Goal: Task Accomplishment & Management: Complete application form

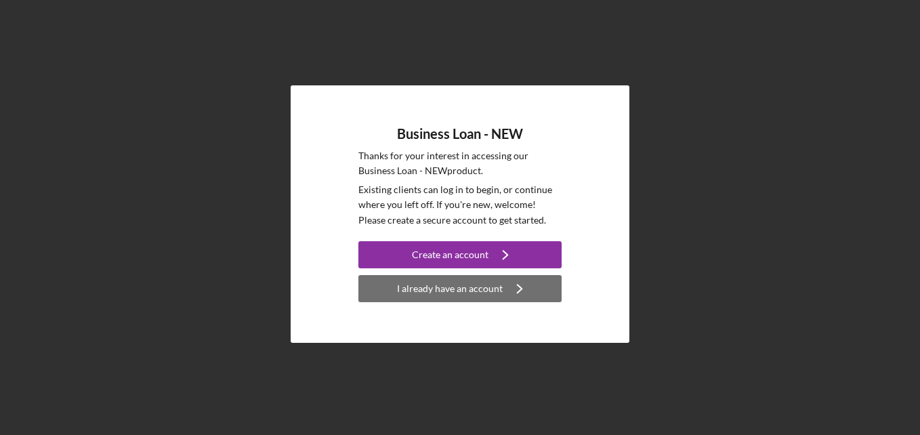
click at [499, 291] on button "I already have an account Icon/Navigate" at bounding box center [459, 288] width 203 height 27
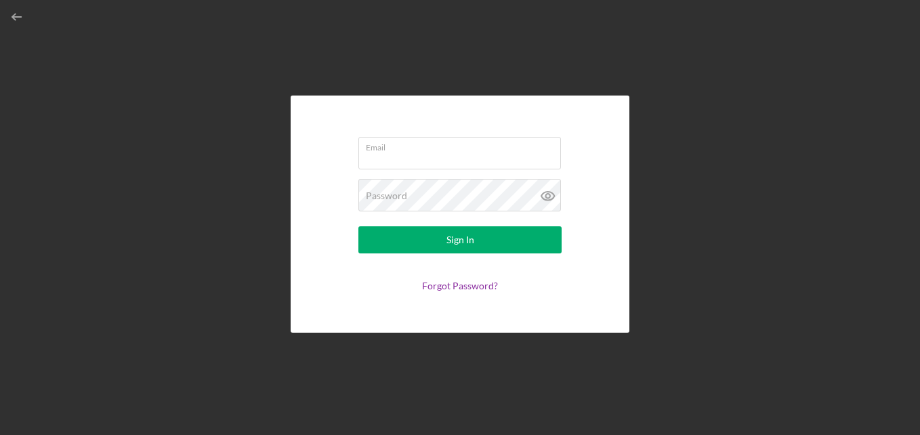
type input "[EMAIL_ADDRESS][DOMAIN_NAME]"
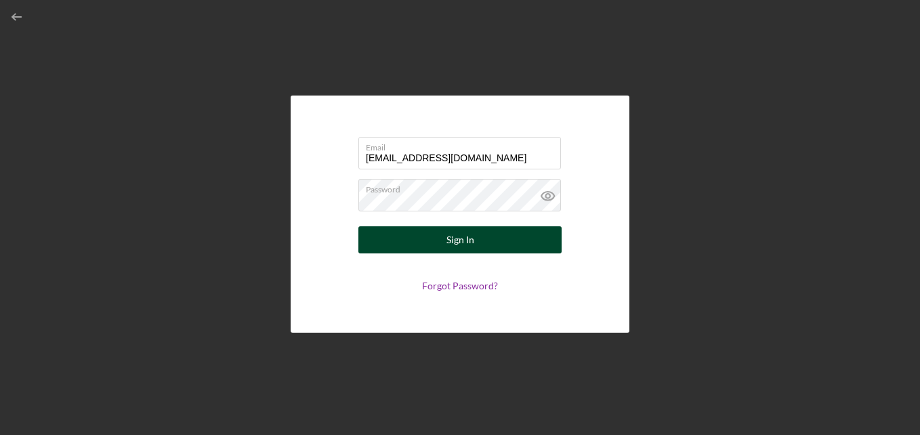
click at [508, 232] on button "Sign In" at bounding box center [459, 239] width 203 height 27
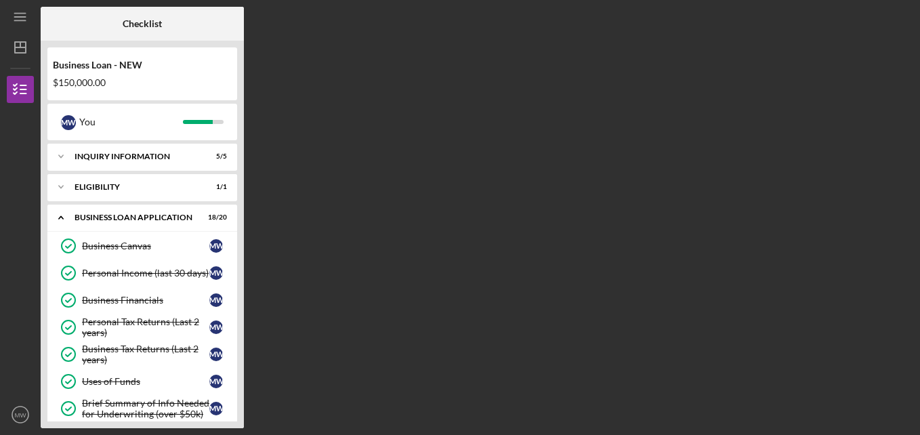
click at [241, 419] on div "Business Loan - NEW $150,000.00 M W You Icon/Expander INQUIRY INFORMATION 5 / 5…" at bounding box center [142, 234] width 203 height 387
drag, startPoint x: 241, startPoint y: 419, endPoint x: 254, endPoint y: 402, distance: 21.3
click at [241, 419] on div "Business Loan - NEW $150,000.00 M W You Icon/Expander INQUIRY INFORMATION 5 / 5…" at bounding box center [142, 234] width 203 height 387
click at [238, 408] on div "Business Loan - NEW $150,000.00 M W You Icon/Expander INQUIRY INFORMATION 5 / 5…" at bounding box center [142, 234] width 203 height 387
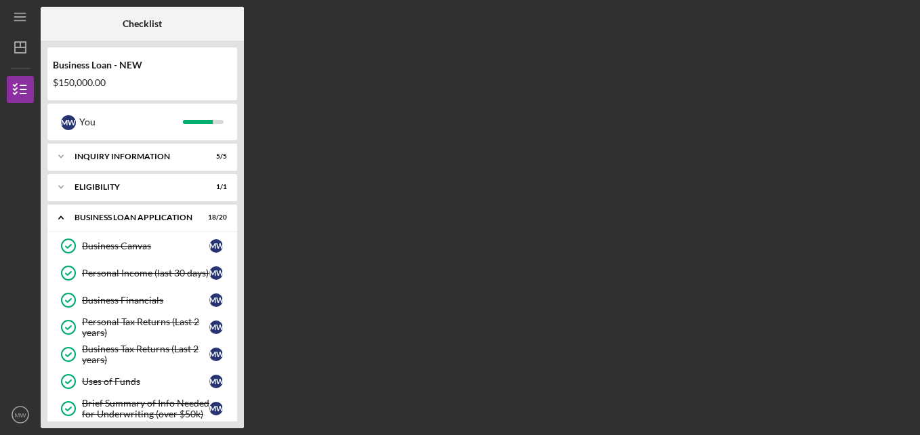
click at [238, 408] on div "Business Loan - NEW $150,000.00 M W You Icon/Expander INQUIRY INFORMATION 5 / 5…" at bounding box center [142, 234] width 203 height 387
click at [69, 152] on icon "Icon/Expander" at bounding box center [60, 156] width 27 height 27
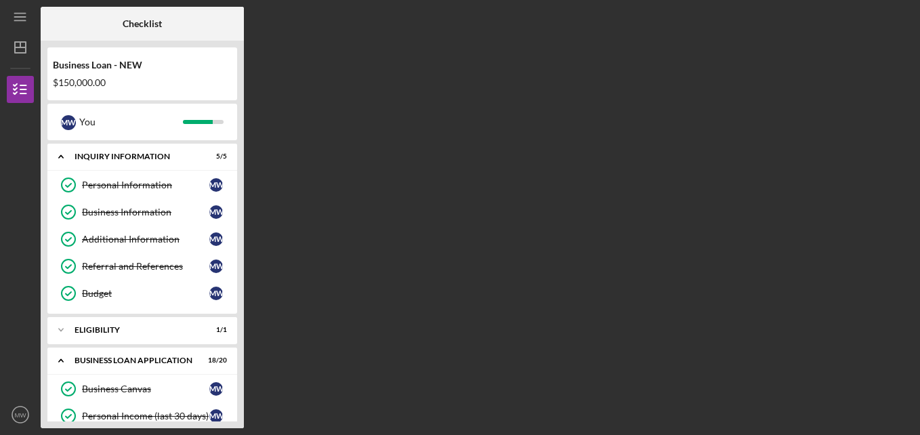
click at [238, 387] on div "Business Loan - NEW $150,000.00 M W You Icon/Expander INQUIRY INFORMATION 5 / 5…" at bounding box center [142, 234] width 203 height 387
drag, startPoint x: 237, startPoint y: 397, endPoint x: 147, endPoint y: 360, distance: 97.2
click at [147, 360] on div "Business Loan - NEW $150,000.00 M W You Icon/Expander INQUIRY INFORMATION 5 / 5…" at bounding box center [142, 234] width 203 height 387
click at [158, 383] on link "Business Canvas Business Canvas M W" at bounding box center [142, 388] width 176 height 27
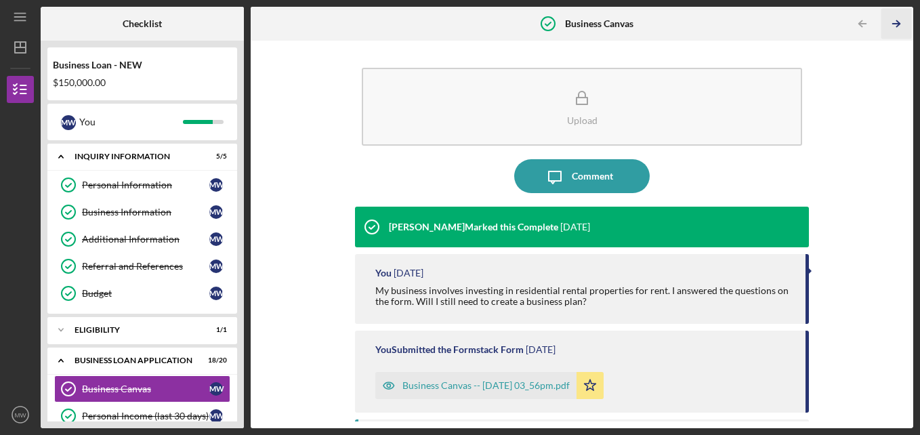
click at [882, 24] on icon "Icon/Table Pagination Arrow" at bounding box center [896, 24] width 30 height 30
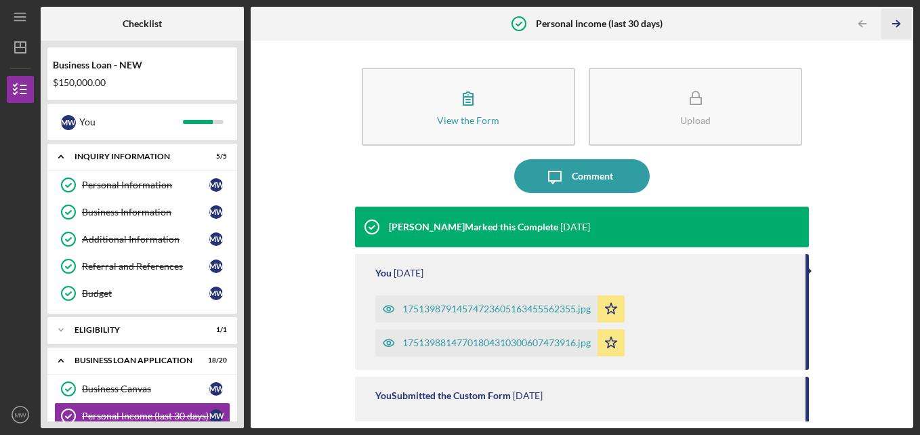
click at [894, 28] on icon "Icon/Table Pagination Arrow" at bounding box center [896, 24] width 30 height 30
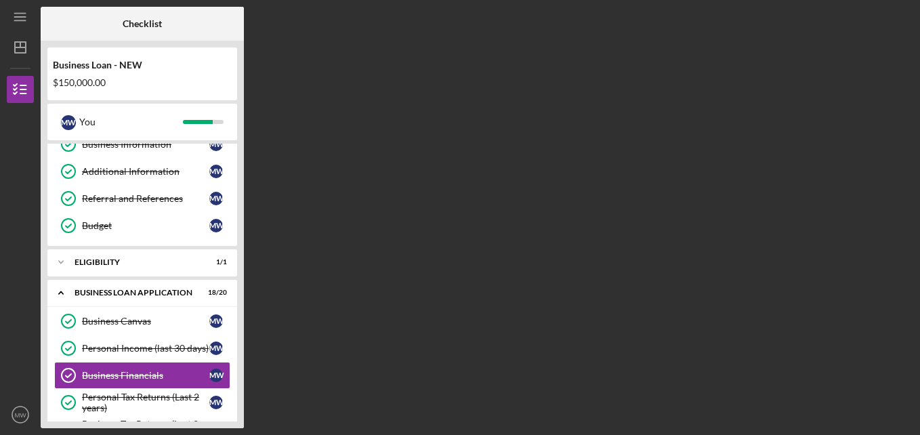
scroll to position [161, 0]
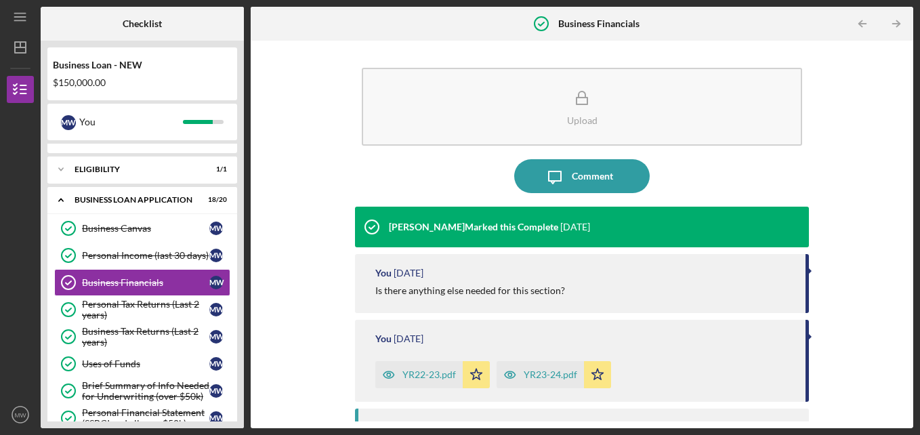
click at [894, 28] on icon "Icon/Table Pagination Arrow" at bounding box center [896, 24] width 30 height 30
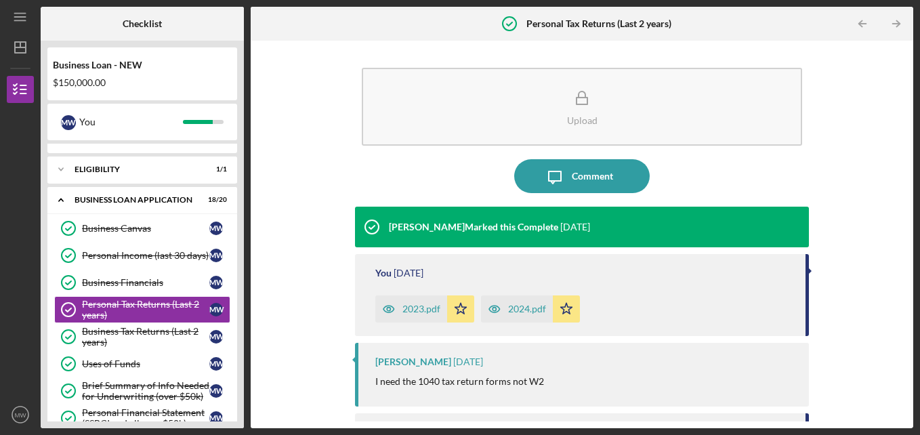
click at [894, 28] on icon "Icon/Table Pagination Arrow" at bounding box center [896, 24] width 30 height 30
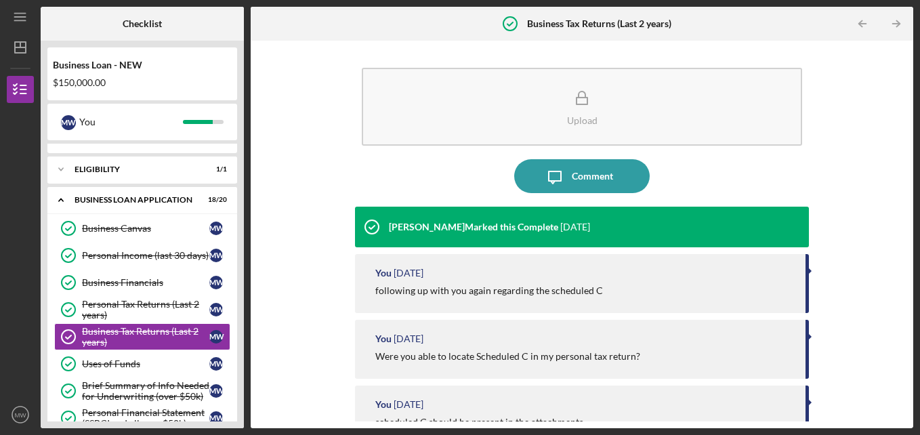
click at [894, 28] on icon "Icon/Table Pagination Arrow" at bounding box center [896, 24] width 30 height 30
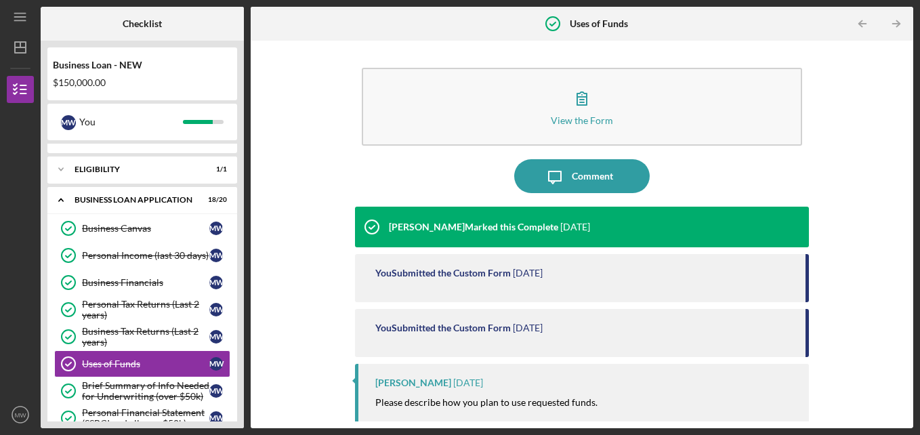
click at [894, 28] on icon "Icon/Table Pagination Arrow" at bounding box center [896, 24] width 30 height 30
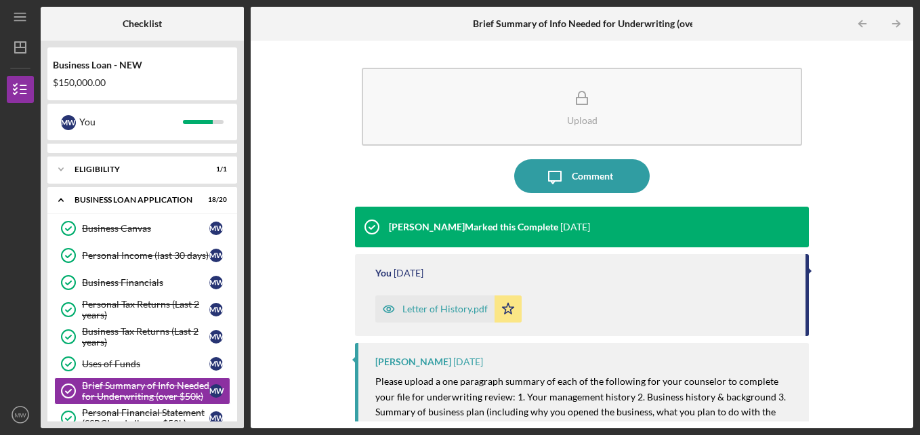
click at [894, 28] on icon "Icon/Table Pagination Arrow" at bounding box center [896, 24] width 30 height 30
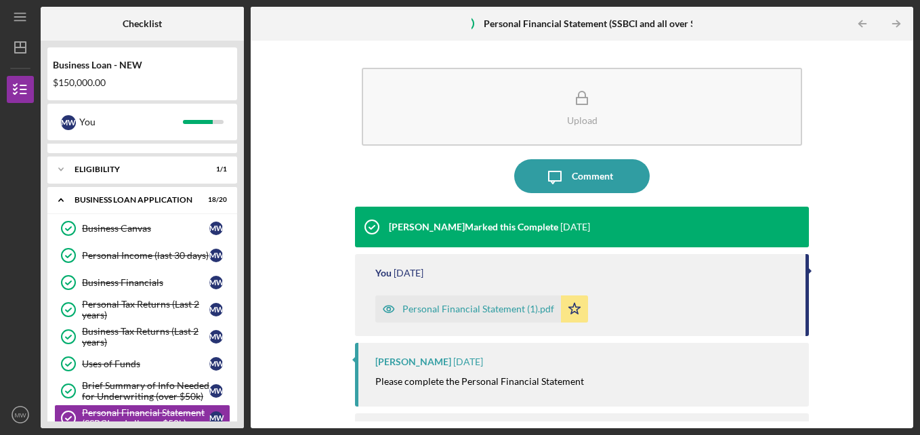
click at [894, 28] on icon "Icon/Table Pagination Arrow" at bounding box center [896, 24] width 30 height 30
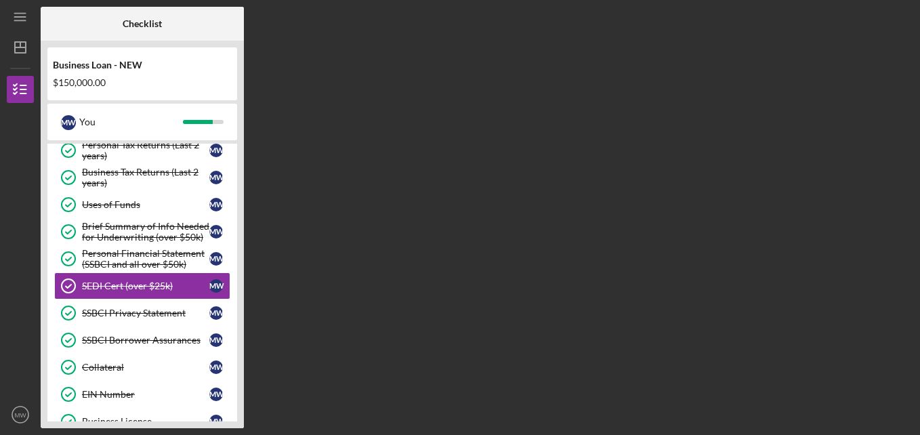
scroll to position [323, 0]
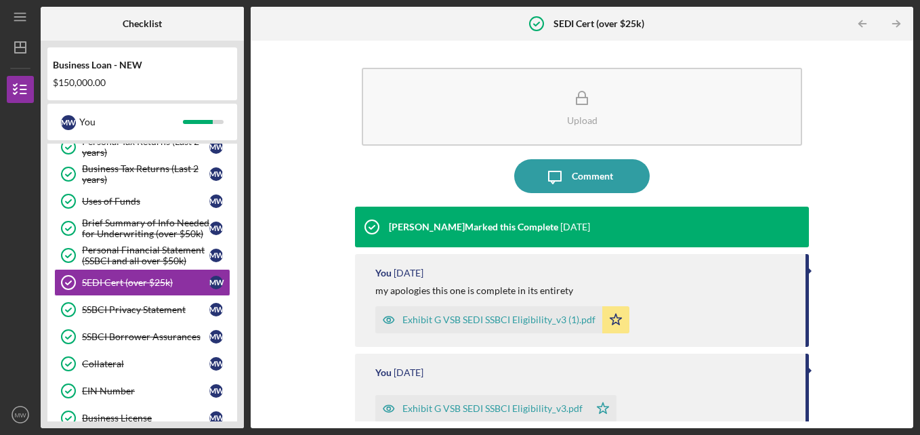
click at [894, 28] on icon "Icon/Table Pagination Arrow" at bounding box center [896, 24] width 30 height 30
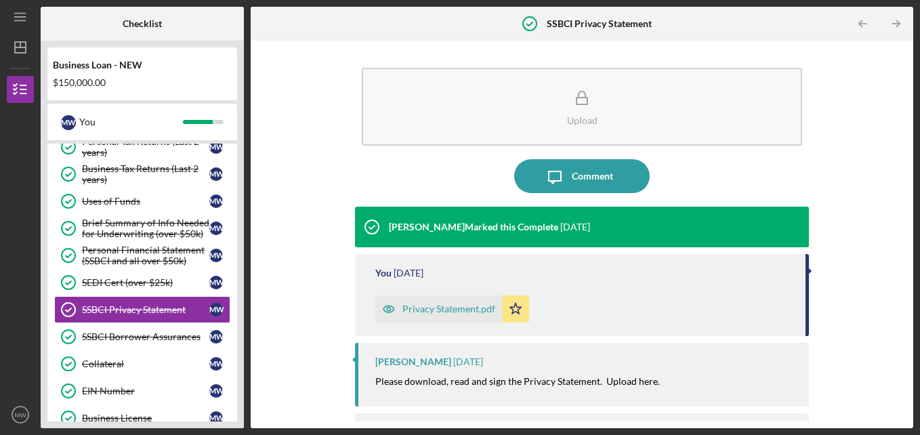
click at [894, 28] on icon "Icon/Table Pagination Arrow" at bounding box center [896, 24] width 30 height 30
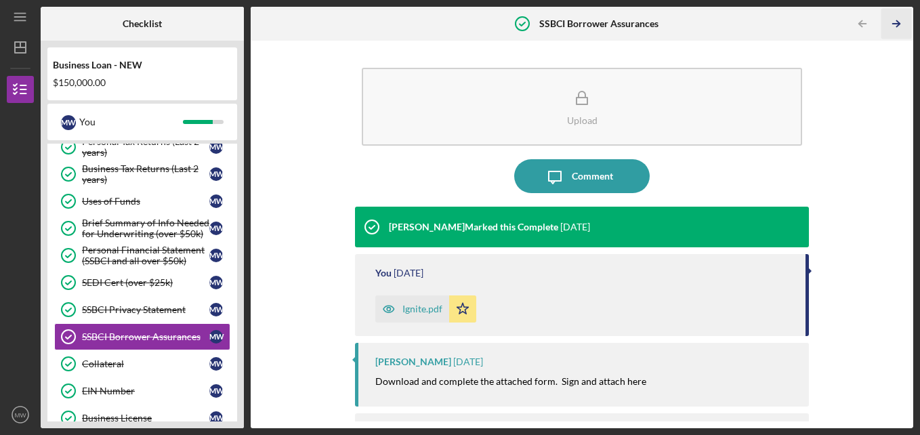
click at [895, 23] on icon "Icon/Table Pagination Arrow" at bounding box center [896, 24] width 30 height 30
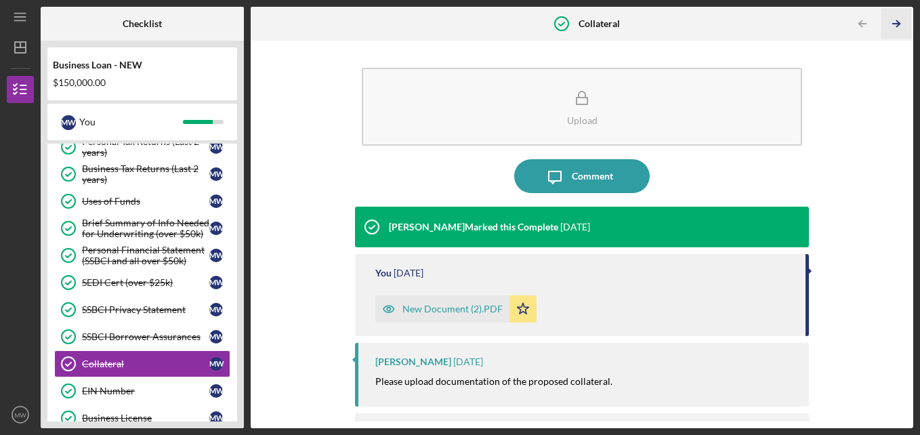
click at [890, 30] on icon "Icon/Table Pagination Arrow" at bounding box center [896, 24] width 30 height 30
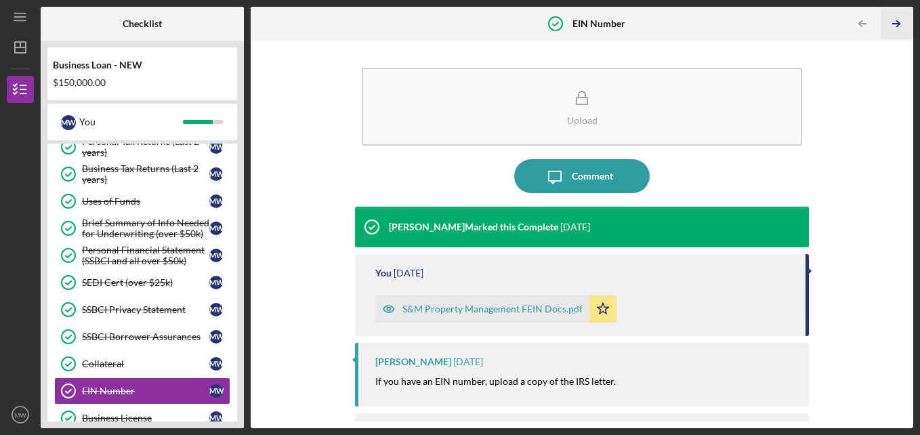
click at [890, 30] on icon "Icon/Table Pagination Arrow" at bounding box center [896, 24] width 30 height 30
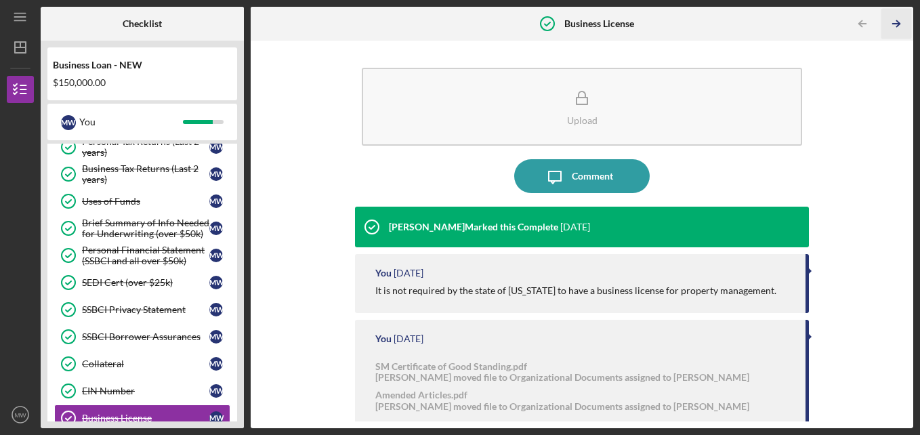
click at [890, 30] on icon "Icon/Table Pagination Arrow" at bounding box center [896, 24] width 30 height 30
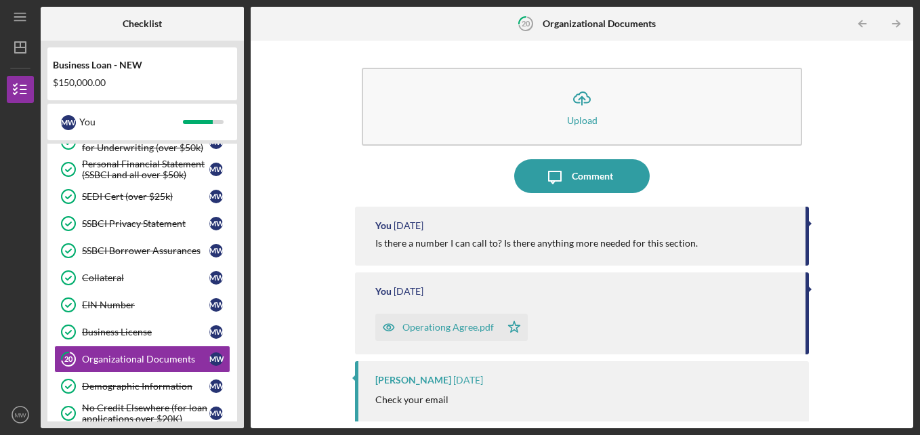
scroll to position [486, 0]
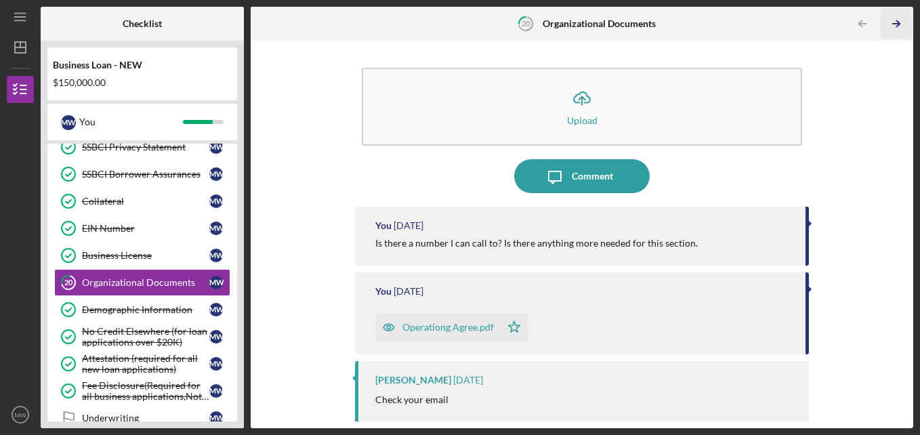
click at [890, 30] on icon "Icon/Table Pagination Arrow" at bounding box center [896, 24] width 30 height 30
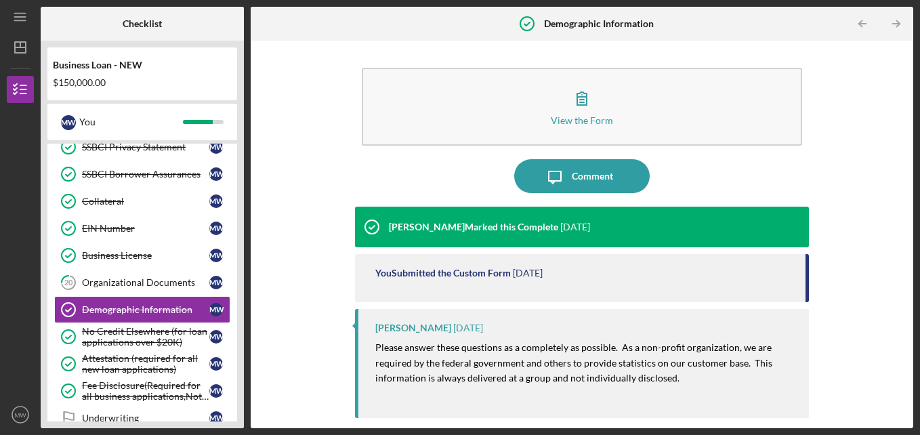
click at [890, 30] on icon "Icon/Table Pagination Arrow" at bounding box center [896, 24] width 30 height 30
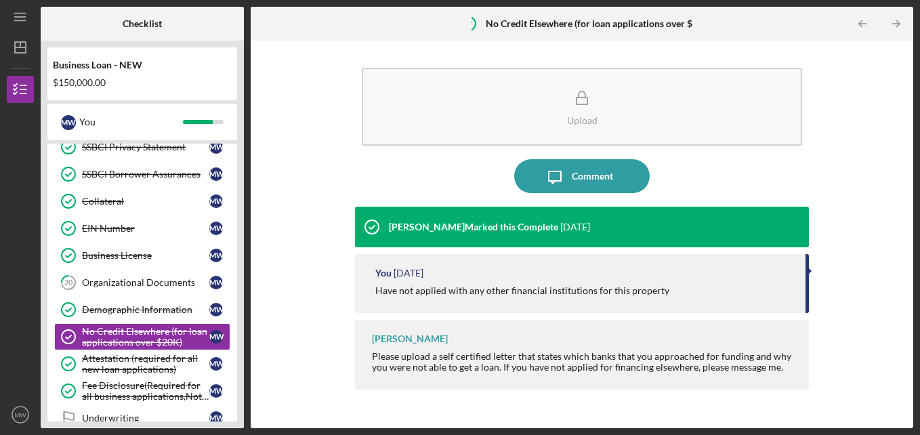
click at [890, 30] on icon "Icon/Table Pagination Arrow" at bounding box center [896, 24] width 30 height 30
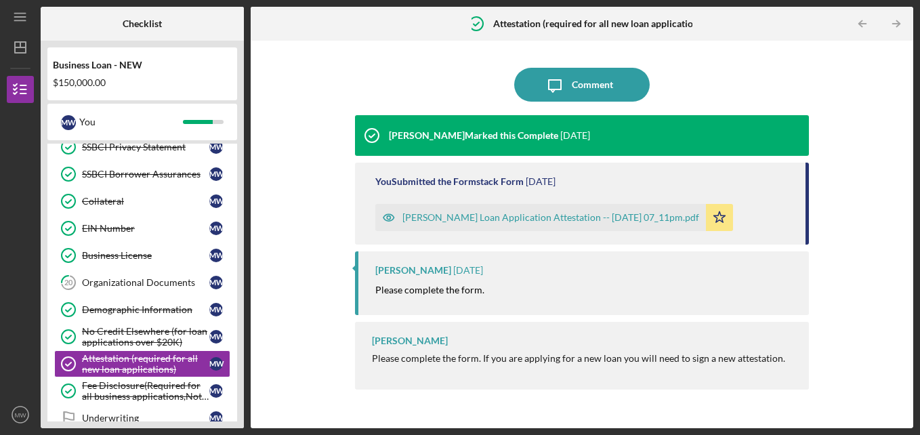
click at [890, 30] on icon "Icon/Table Pagination Arrow" at bounding box center [896, 24] width 30 height 30
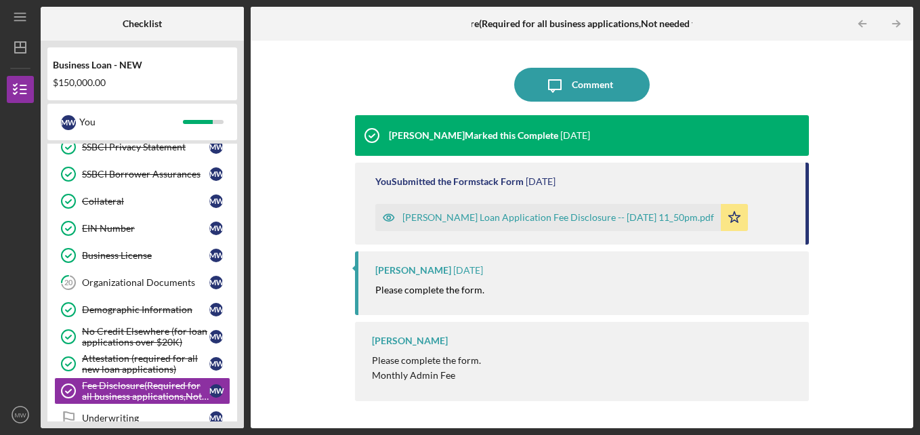
click at [890, 30] on icon "Icon/Table Pagination Arrow" at bounding box center [896, 24] width 30 height 30
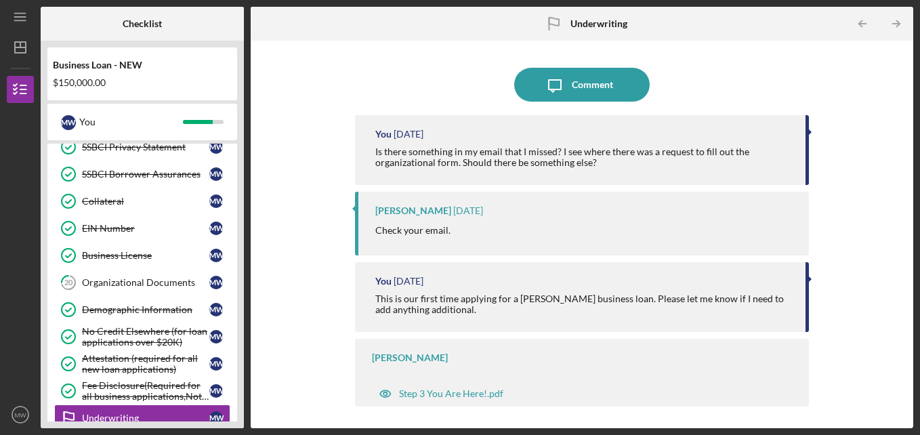
click at [890, 30] on icon "Icon/Table Pagination Arrow" at bounding box center [896, 24] width 30 height 30
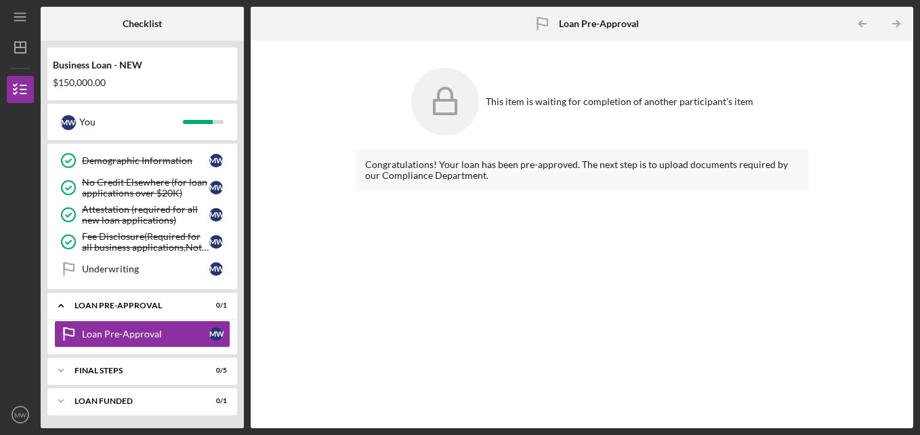
scroll to position [635, 0]
click at [860, 16] on icon "Icon/Table Pagination Arrow" at bounding box center [862, 24] width 30 height 30
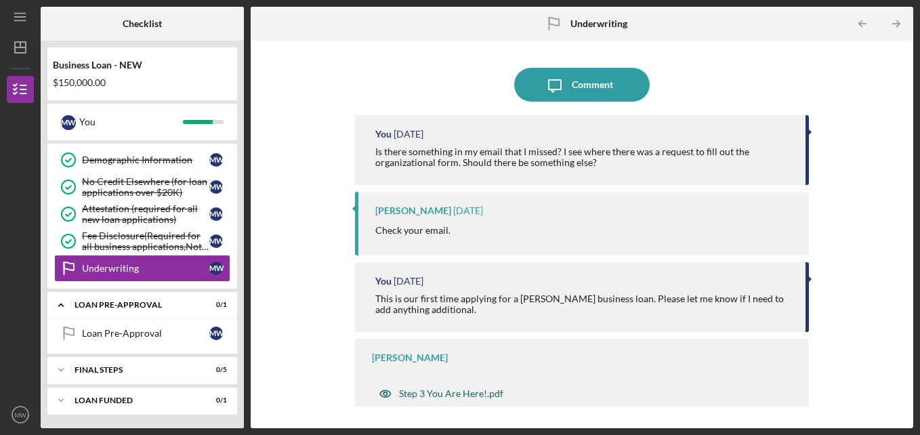
click at [447, 390] on div "Step 3 You Are Here!.pdf" at bounding box center [451, 393] width 104 height 11
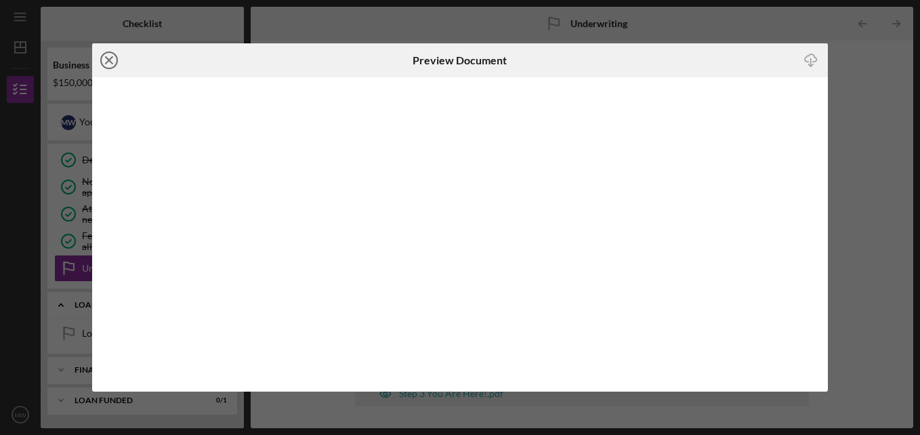
click at [106, 57] on line at bounding box center [109, 60] width 7 height 7
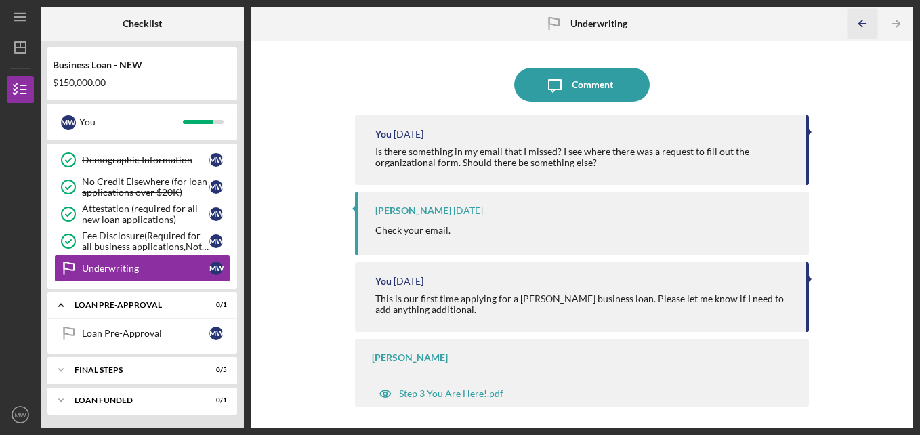
click at [855, 23] on icon "Icon/Table Pagination Arrow" at bounding box center [862, 24] width 30 height 30
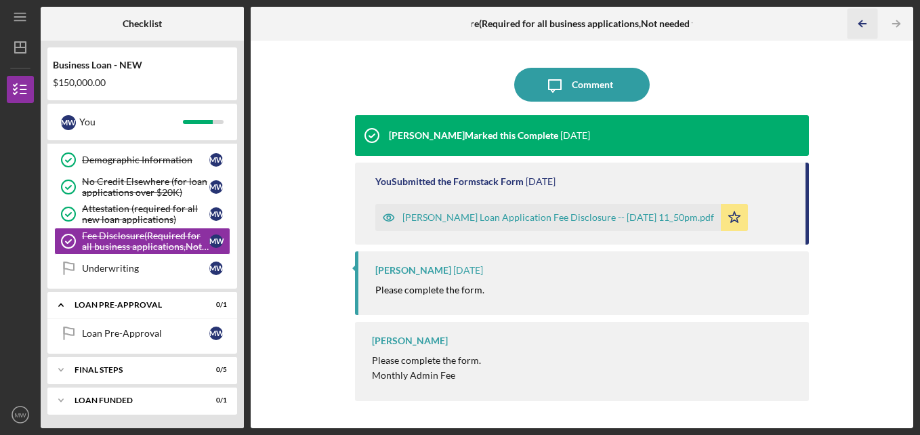
click at [865, 30] on icon "Icon/Table Pagination Arrow" at bounding box center [862, 24] width 30 height 30
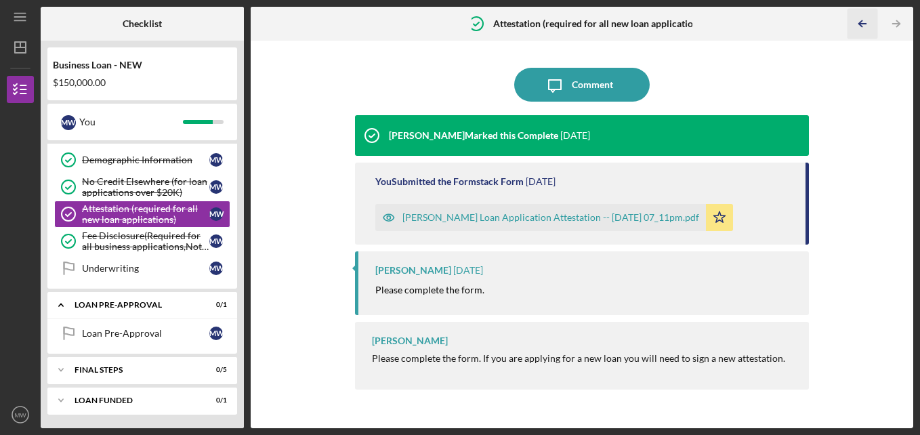
click at [865, 30] on icon "Icon/Table Pagination Arrow" at bounding box center [862, 24] width 30 height 30
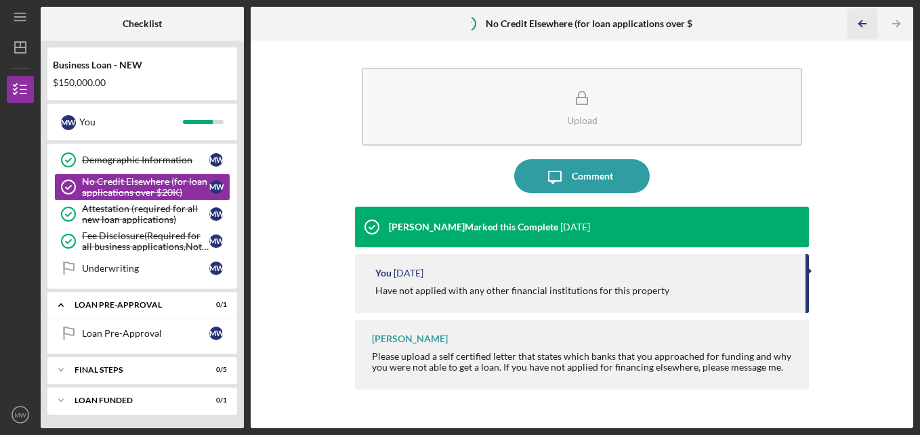
click at [865, 30] on icon "Icon/Table Pagination Arrow" at bounding box center [862, 24] width 30 height 30
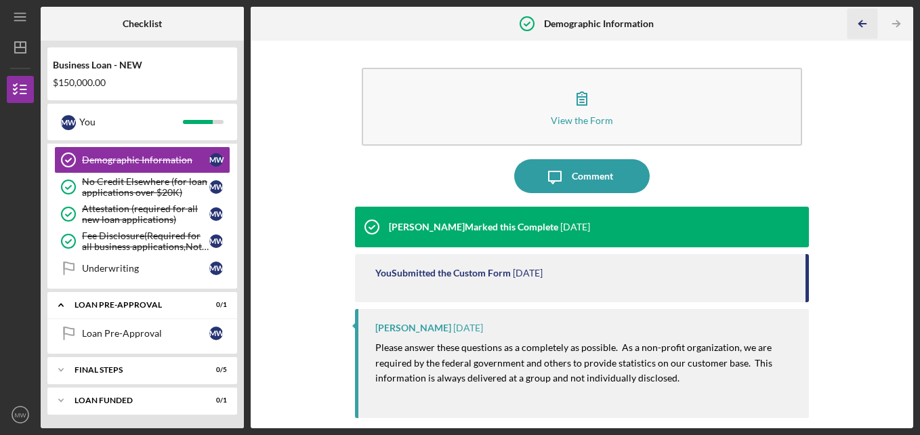
click at [865, 30] on icon "Icon/Table Pagination Arrow" at bounding box center [862, 24] width 30 height 30
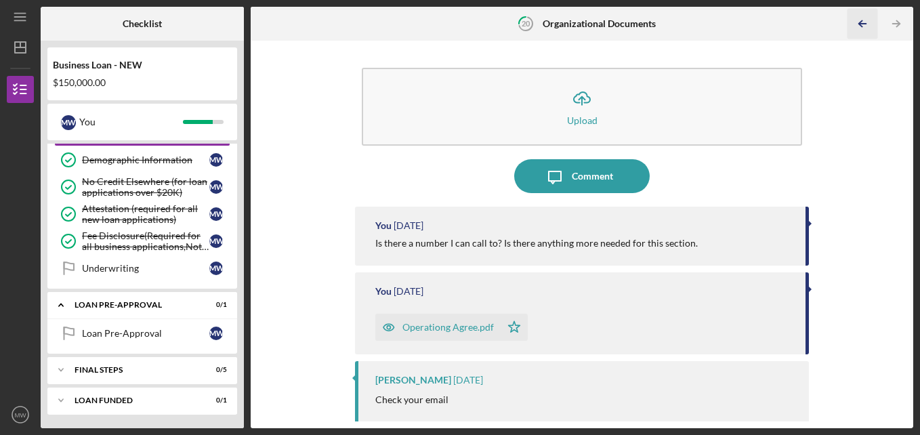
click at [865, 30] on icon "Icon/Table Pagination Arrow" at bounding box center [862, 24] width 30 height 30
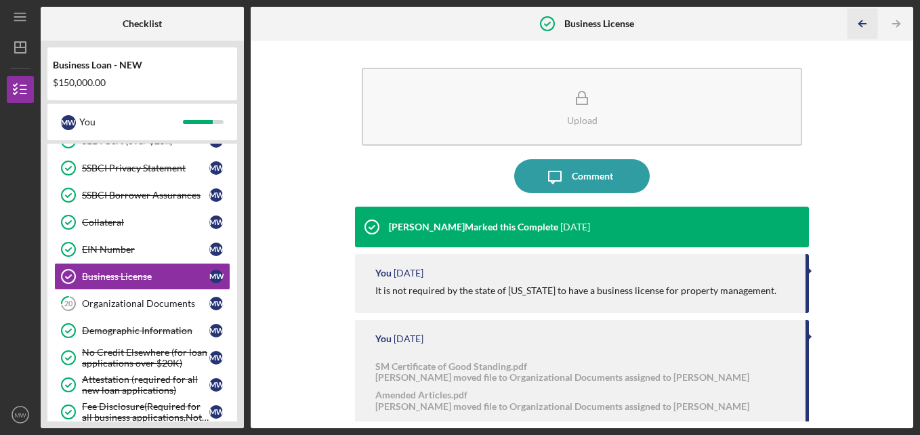
scroll to position [459, 0]
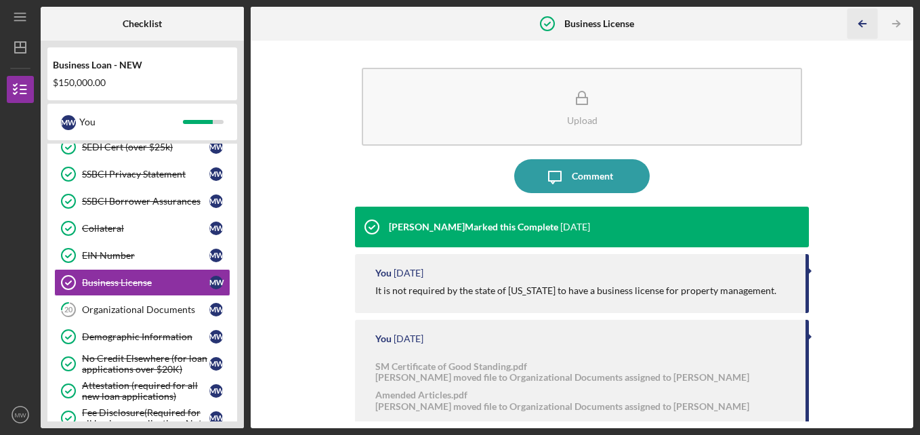
click at [865, 30] on icon "Icon/Table Pagination Arrow" at bounding box center [862, 24] width 30 height 30
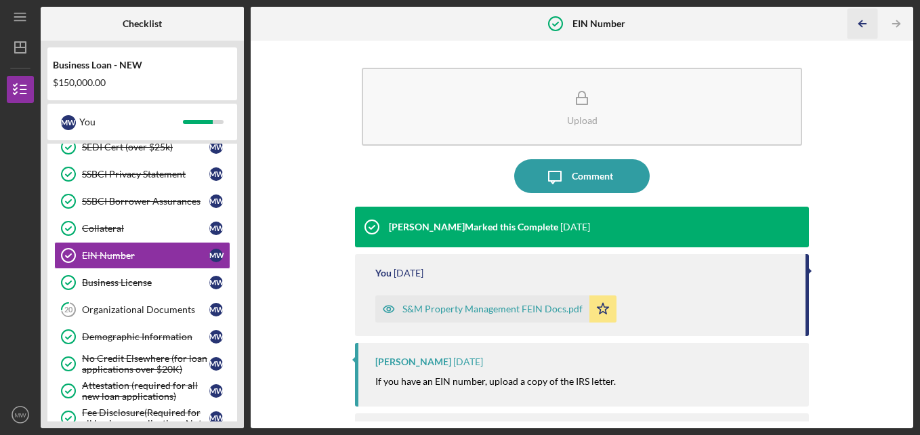
click at [865, 30] on icon "Icon/Table Pagination Arrow" at bounding box center [862, 24] width 30 height 30
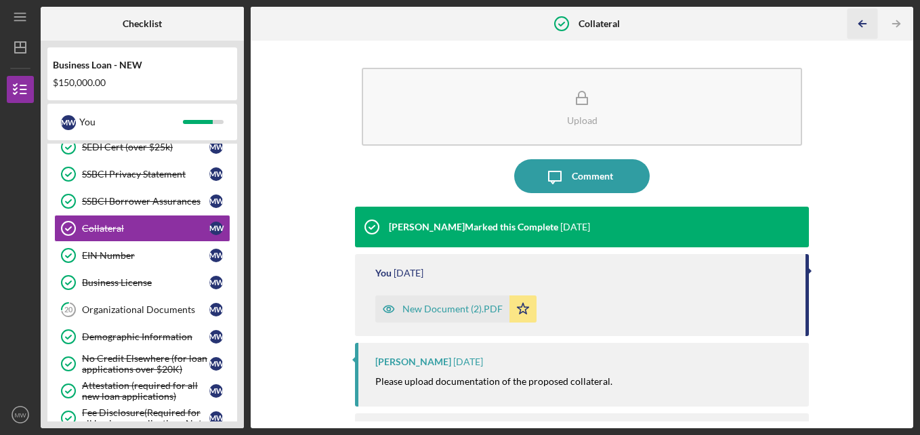
click at [865, 30] on icon "Icon/Table Pagination Arrow" at bounding box center [862, 24] width 30 height 30
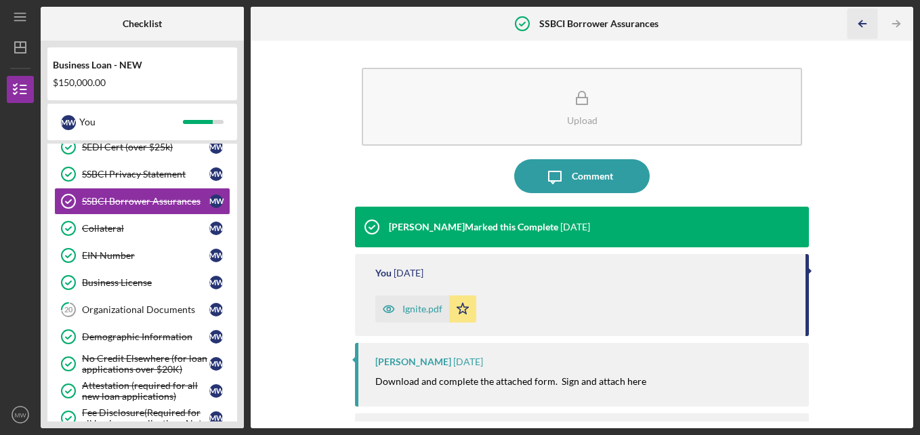
click at [865, 22] on icon "Icon/Table Pagination Arrow" at bounding box center [862, 24] width 30 height 30
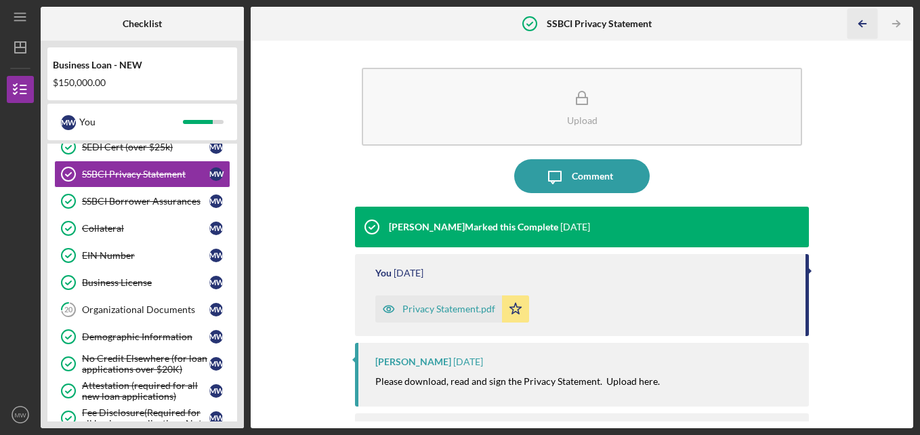
click at [865, 22] on icon "Icon/Table Pagination Arrow" at bounding box center [862, 24] width 30 height 30
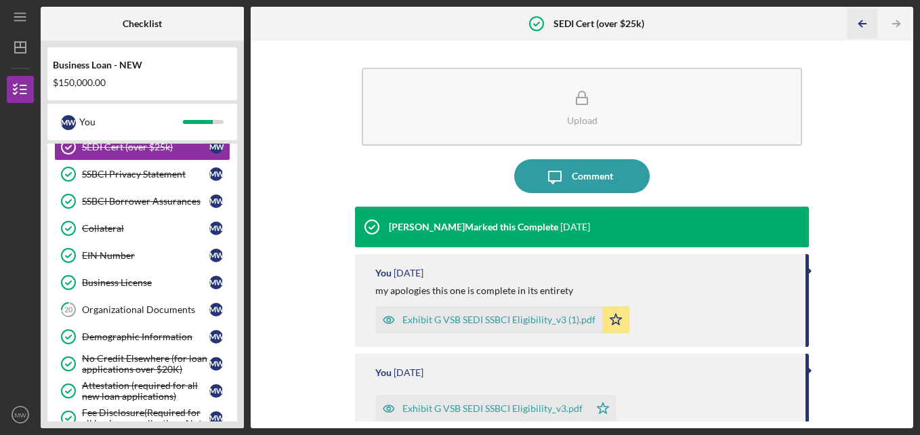
click at [865, 22] on icon "Icon/Table Pagination Arrow" at bounding box center [862, 24] width 30 height 30
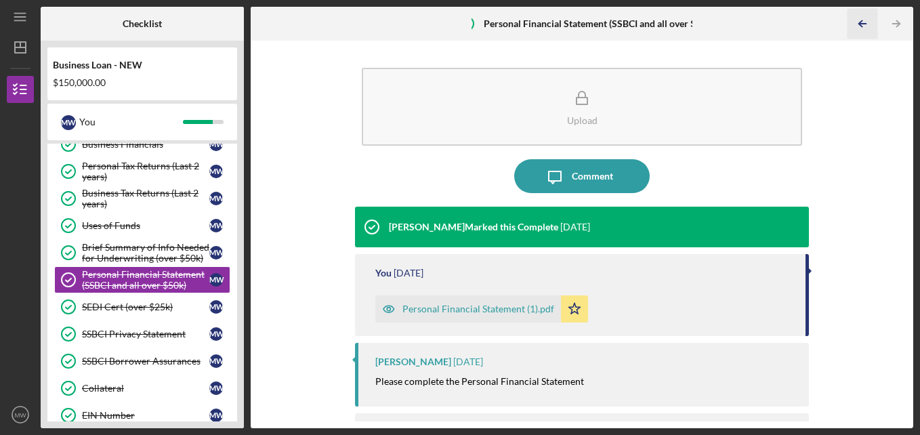
scroll to position [296, 0]
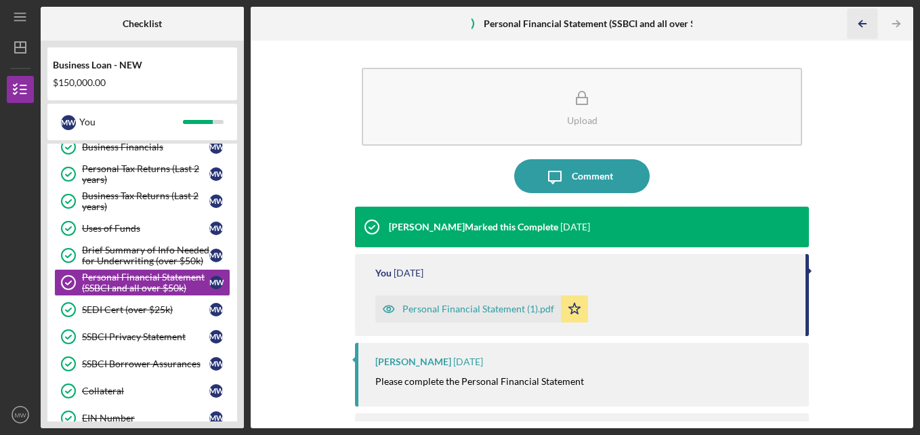
click at [865, 22] on icon "Icon/Table Pagination Arrow" at bounding box center [862, 24] width 30 height 30
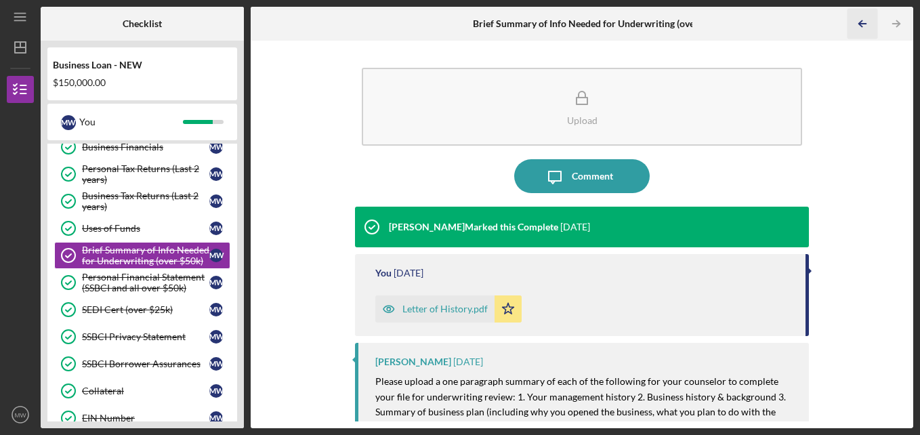
click at [865, 22] on icon "Icon/Table Pagination Arrow" at bounding box center [862, 24] width 30 height 30
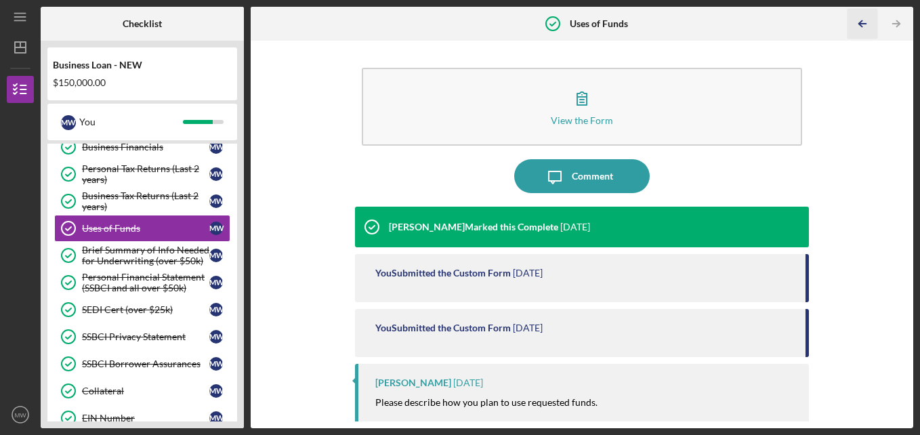
click at [865, 22] on icon "Icon/Table Pagination Arrow" at bounding box center [862, 24] width 30 height 30
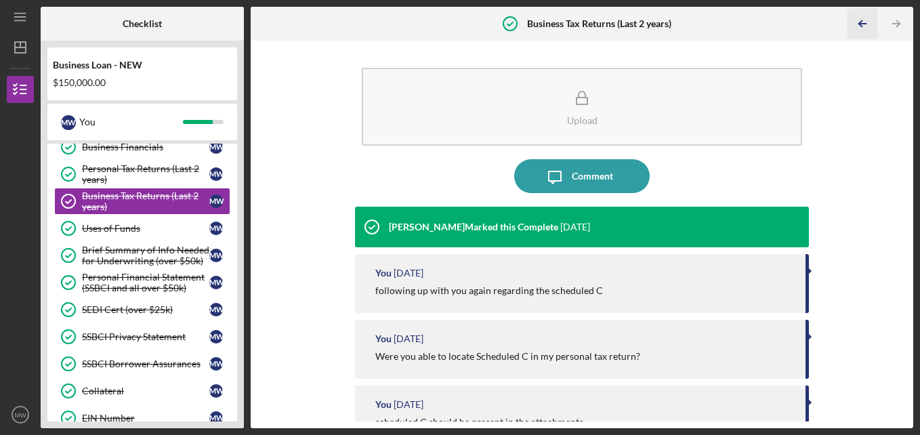
click at [865, 22] on icon "Icon/Table Pagination Arrow" at bounding box center [862, 24] width 30 height 30
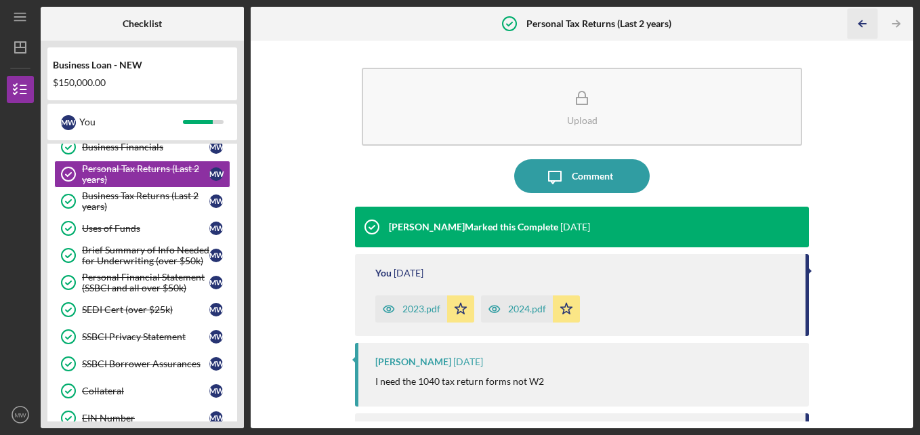
click at [865, 22] on icon "Icon/Table Pagination Arrow" at bounding box center [862, 24] width 30 height 30
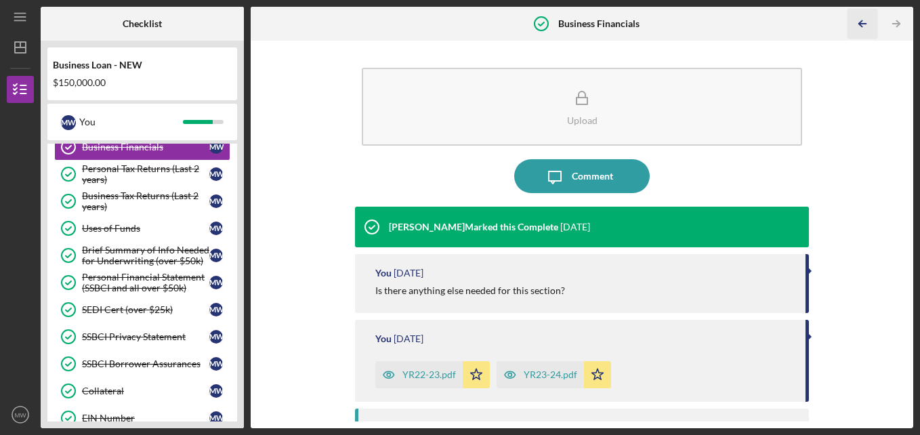
click at [865, 22] on icon "Icon/Table Pagination Arrow" at bounding box center [862, 24] width 30 height 30
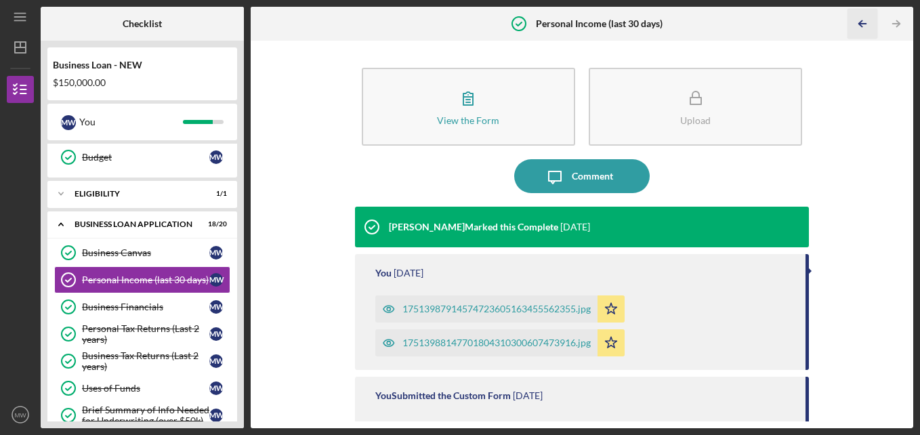
scroll to position [133, 0]
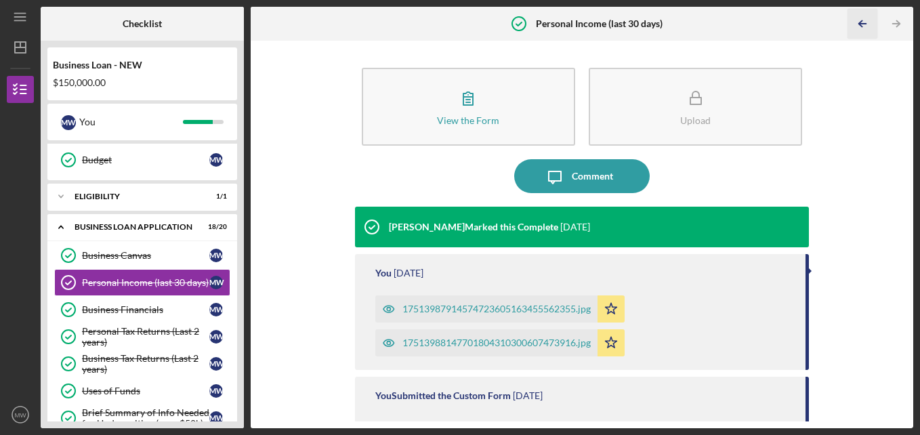
click at [865, 22] on icon "Icon/Table Pagination Arrow" at bounding box center [862, 24] width 30 height 30
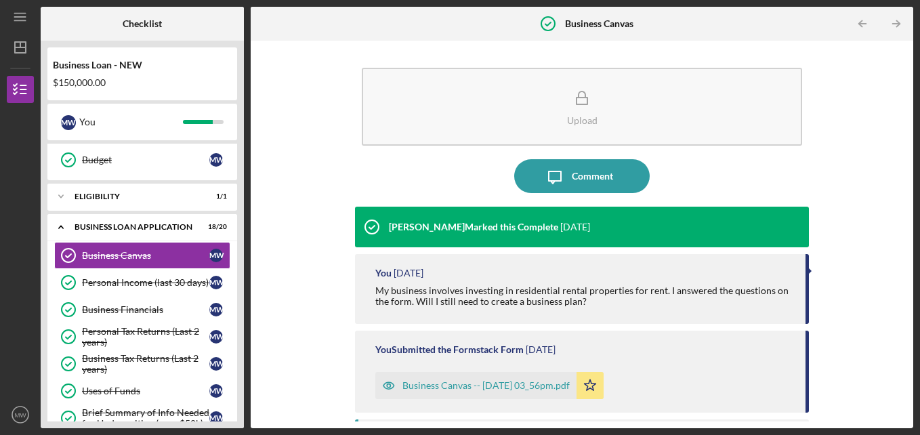
click at [534, 389] on div "Business Canvas -- [DATE] 03_56pm.pdf" at bounding box center [485, 385] width 167 height 11
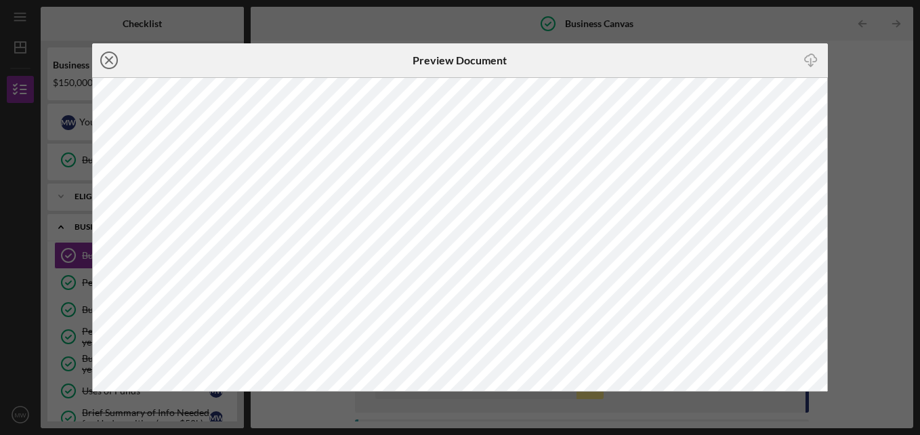
click at [109, 62] on icon "Icon/Close" at bounding box center [109, 60] width 34 height 34
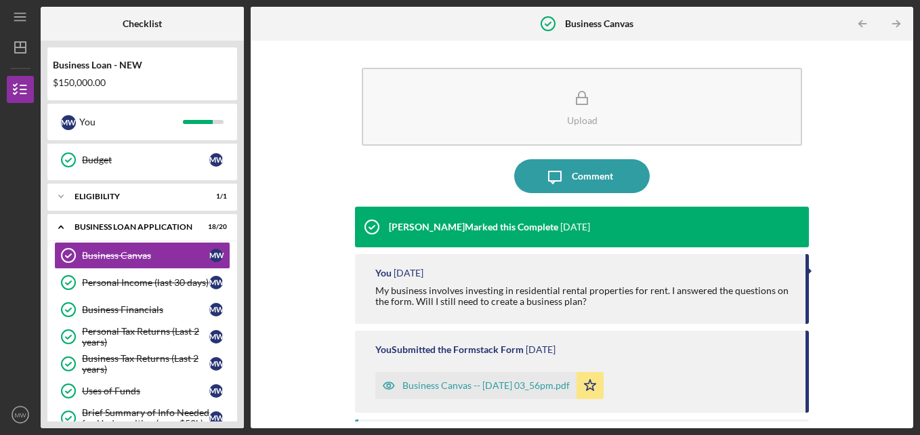
click at [908, 411] on div "Upload Icon/Message Comment [PERSON_NAME] Marked this Complete [DATE] You [DATE…" at bounding box center [582, 234] width 662 height 387
drag, startPoint x: 908, startPoint y: 411, endPoint x: 908, endPoint y: 389, distance: 21.7
click at [908, 389] on div "Upload Icon/Message Comment [PERSON_NAME] Marked this Complete [DATE] You [DATE…" at bounding box center [582, 234] width 662 height 387
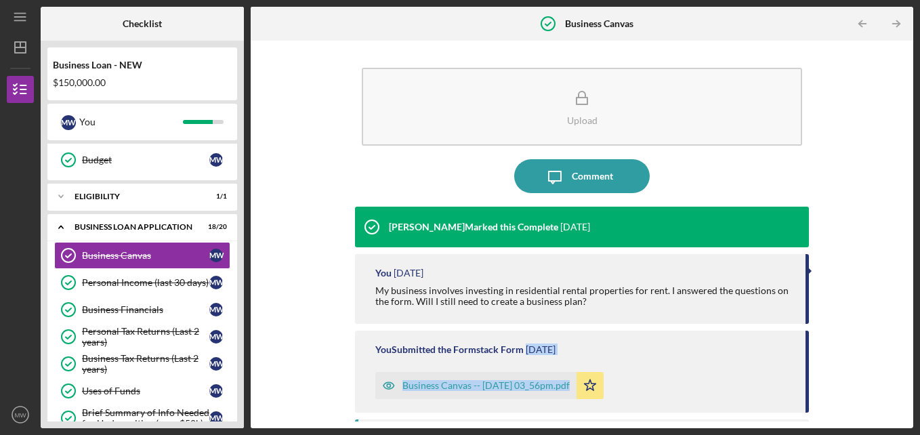
drag, startPoint x: 908, startPoint y: 389, endPoint x: 918, endPoint y: 312, distance: 78.6
click at [918, 312] on div "Icon/Menu Business Canvas Business Canvas Checklist Business Loan - NEW $150,00…" at bounding box center [460, 217] width 920 height 435
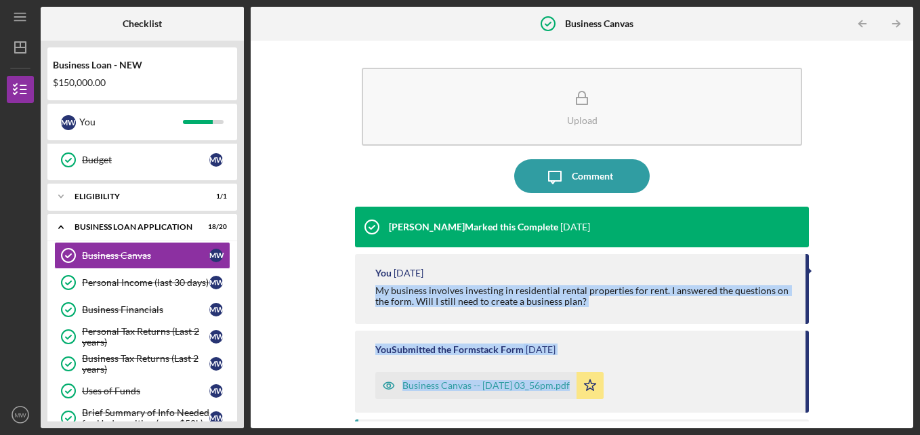
click at [845, 363] on div "Upload Icon/Message Comment [PERSON_NAME] Marked this Complete [DATE] You [DATE…" at bounding box center [581, 234] width 649 height 374
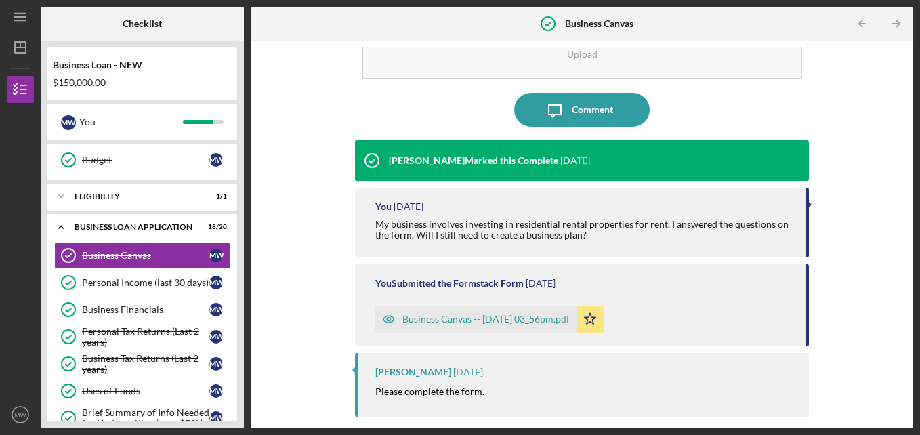
scroll to position [62, 0]
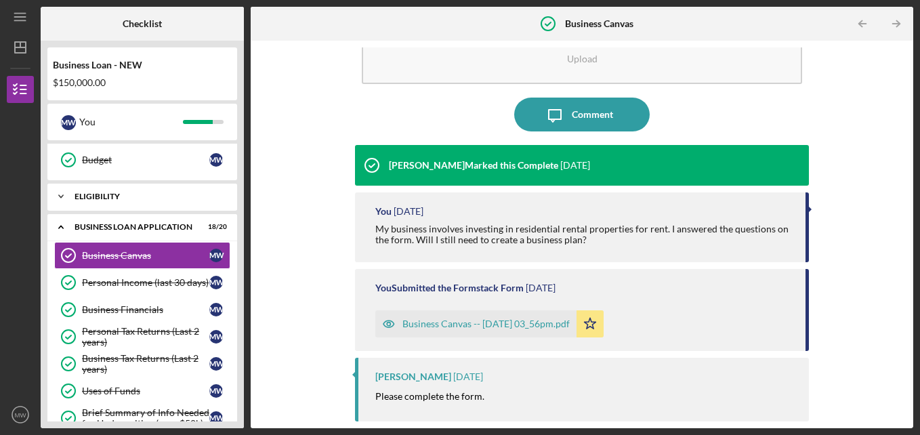
click at [123, 190] on div "Icon/Expander ELIGIBILITY 1 / 1" at bounding box center [142, 196] width 190 height 27
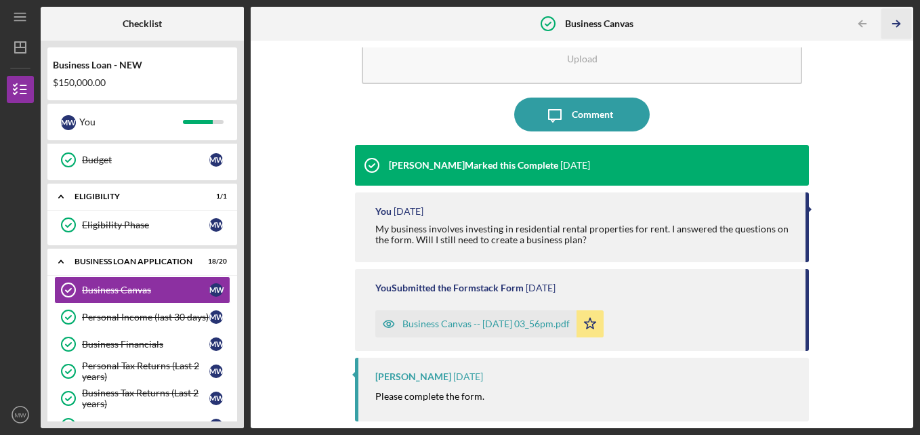
click at [900, 33] on icon "Icon/Table Pagination Arrow" at bounding box center [896, 24] width 30 height 30
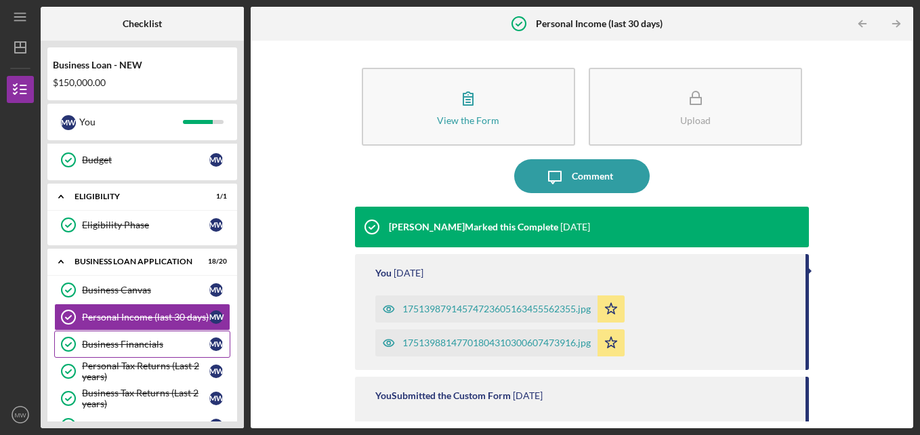
click at [127, 352] on link "Business Financials Business Financials M W" at bounding box center [142, 344] width 176 height 27
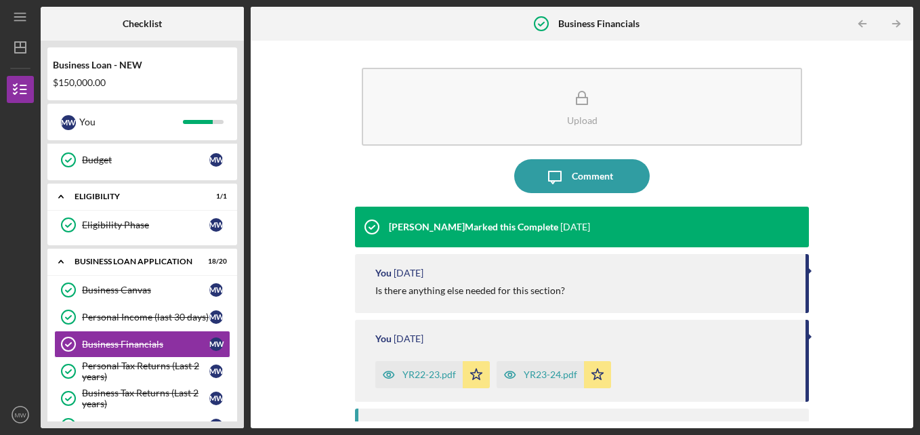
click at [907, 389] on div "Upload Icon/Message Comment [PERSON_NAME] Marked this Complete [DATE] You [DATE…" at bounding box center [582, 234] width 662 height 387
click at [152, 380] on div "Personal Tax Returns (Last 2 years)" at bounding box center [145, 371] width 127 height 22
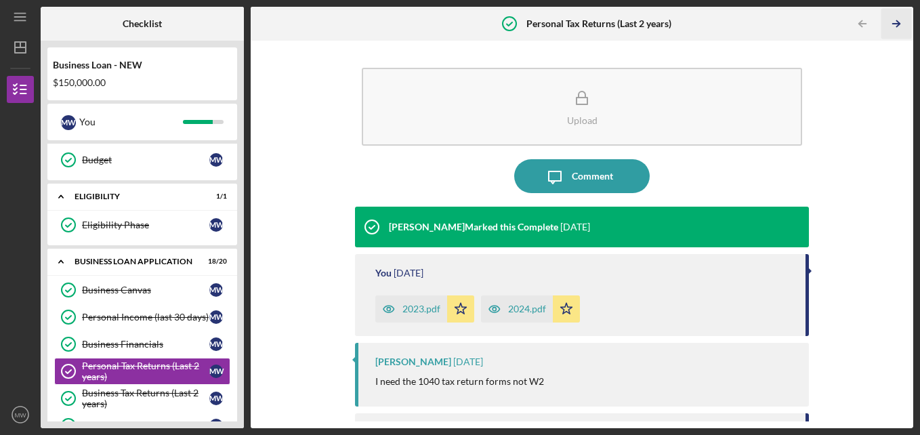
click at [895, 30] on icon "Icon/Table Pagination Arrow" at bounding box center [896, 24] width 30 height 30
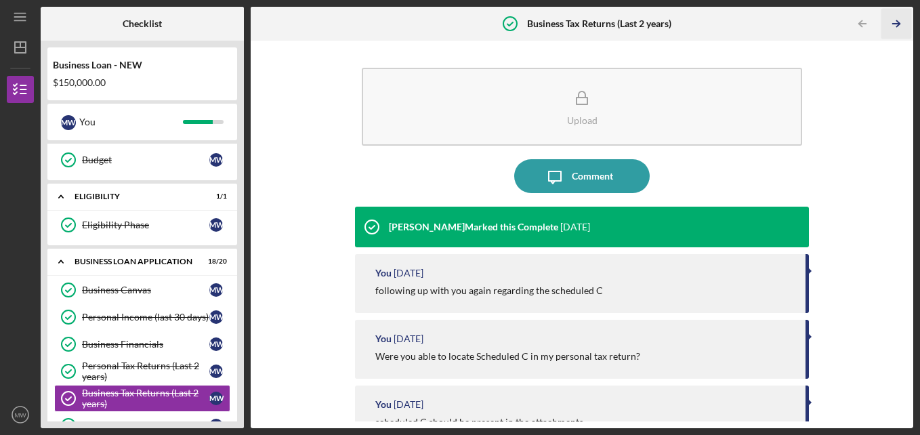
click at [895, 30] on icon "Icon/Table Pagination Arrow" at bounding box center [896, 24] width 30 height 30
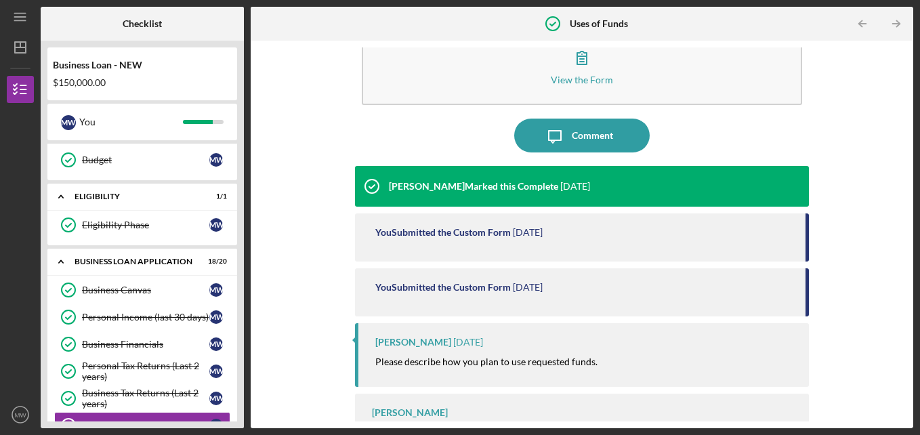
scroll to position [81, 0]
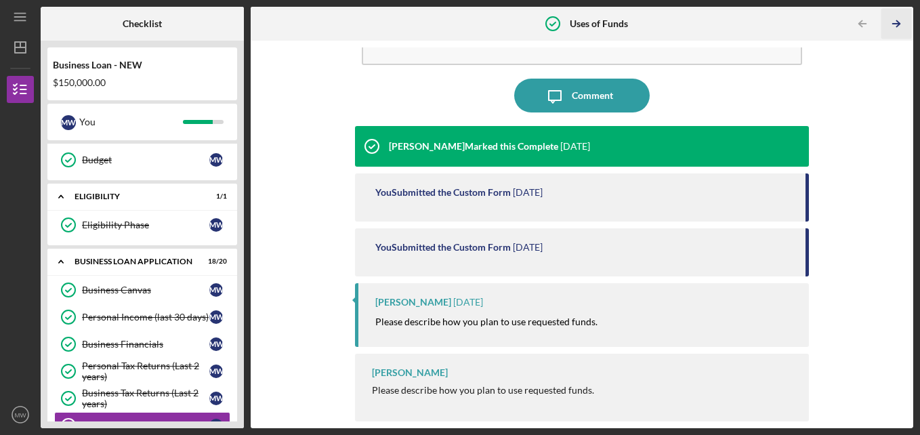
click at [899, 28] on icon "Icon/Table Pagination Arrow" at bounding box center [896, 24] width 30 height 30
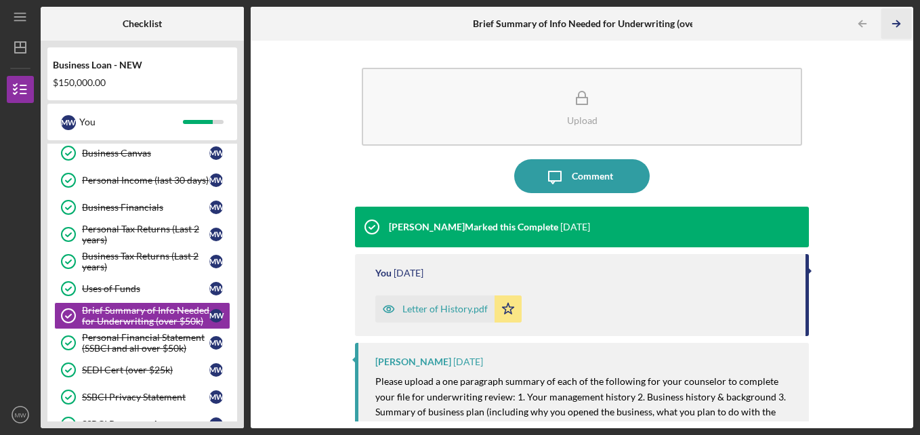
scroll to position [303, 0]
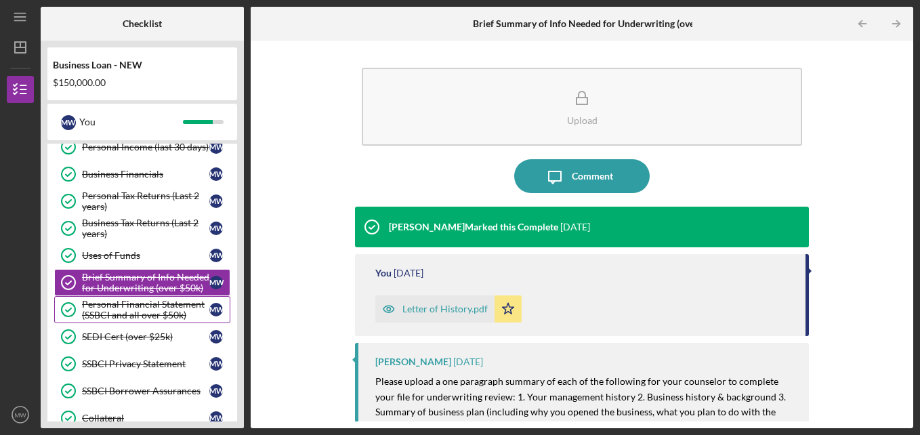
click at [150, 307] on div "Personal Financial Statement (SSBCI and all over $50k)" at bounding box center [145, 310] width 127 height 22
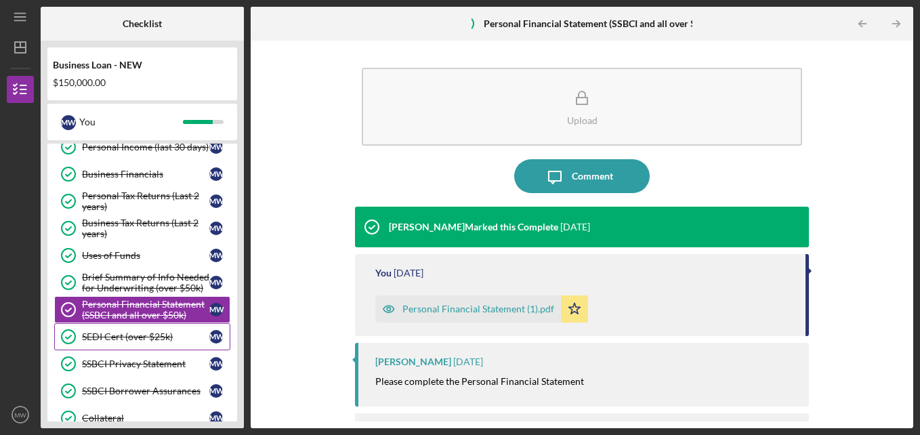
click at [153, 335] on div "SEDI Cert (over $25k)" at bounding box center [145, 336] width 127 height 11
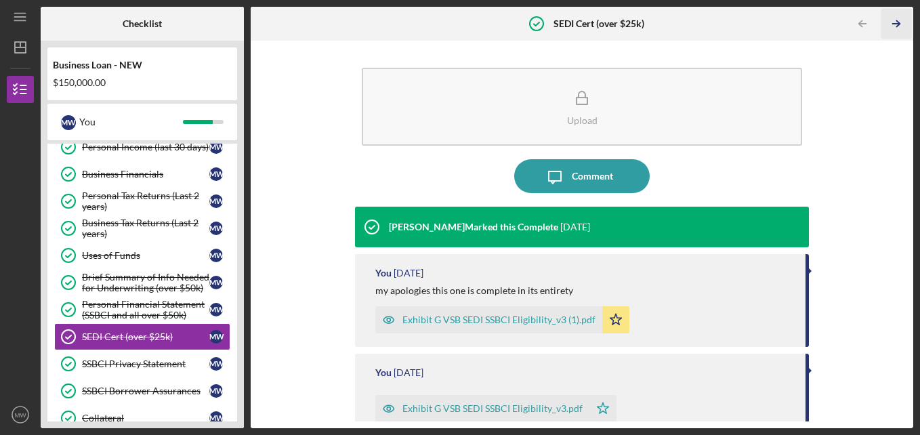
click at [889, 24] on icon "Icon/Table Pagination Arrow" at bounding box center [896, 24] width 30 height 30
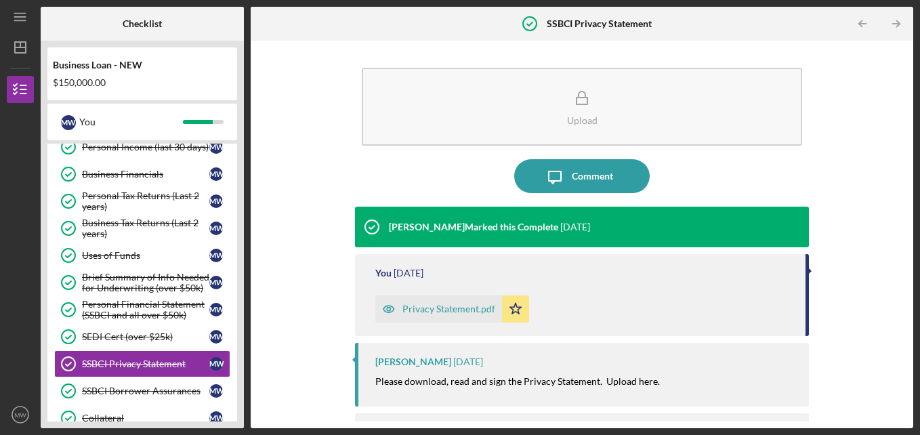
scroll to position [60, 0]
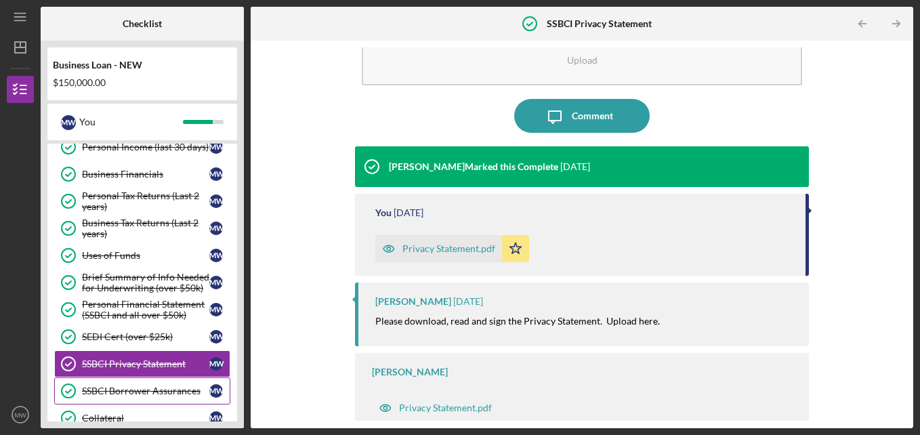
click at [182, 385] on div "SSBCI Borrower Assurances" at bounding box center [145, 390] width 127 height 11
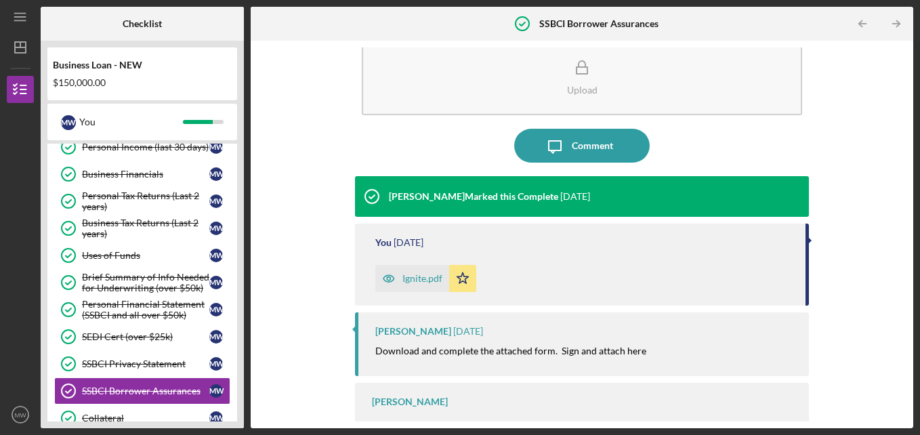
scroll to position [60, 0]
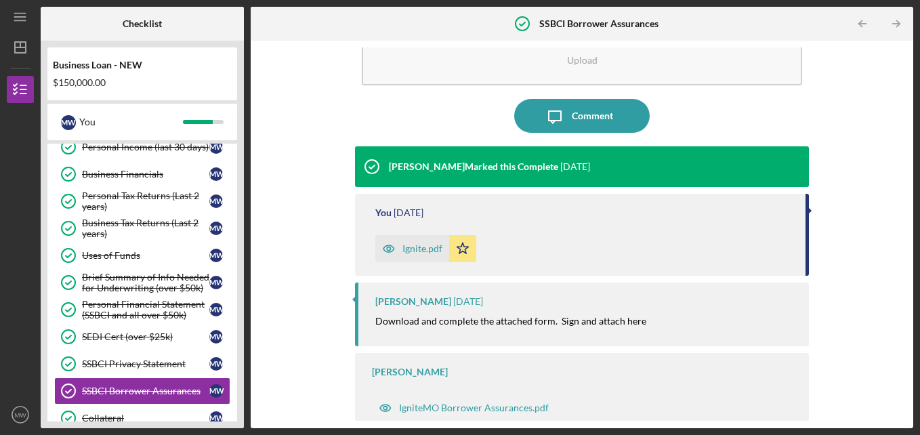
click at [178, 423] on div "Business Loan - NEW $150,000.00 M W You Icon/Expander INQUIRY INFORMATION 5 / 5…" at bounding box center [142, 234] width 203 height 387
click at [182, 417] on div "Collateral" at bounding box center [145, 417] width 127 height 11
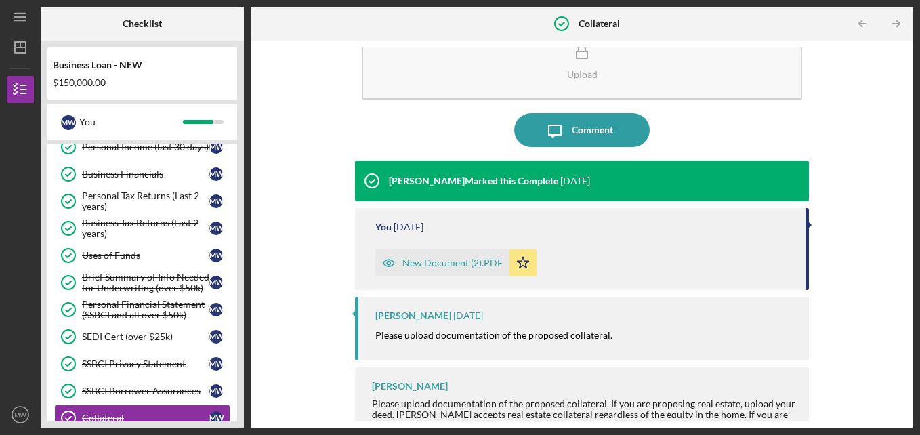
scroll to position [60, 0]
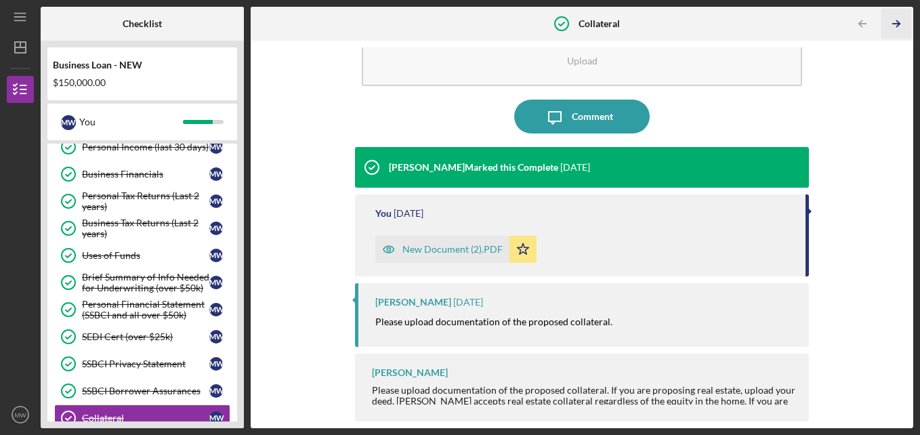
click at [899, 23] on polyline "button" at bounding box center [897, 24] width 3 height 6
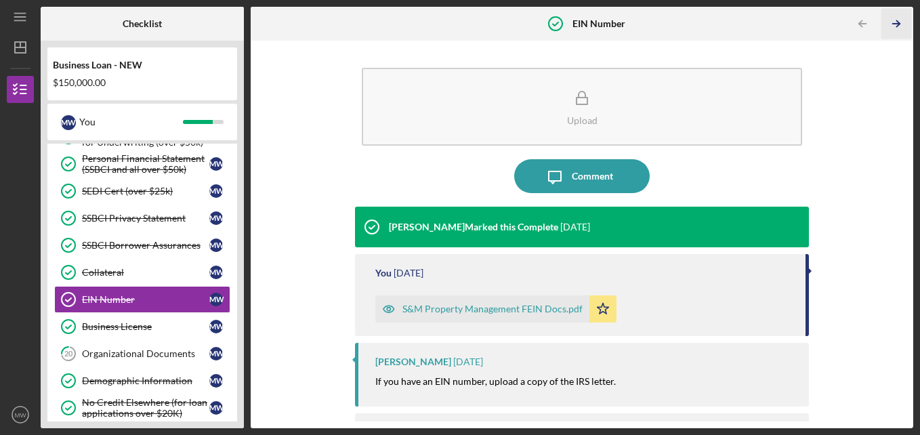
scroll to position [466, 0]
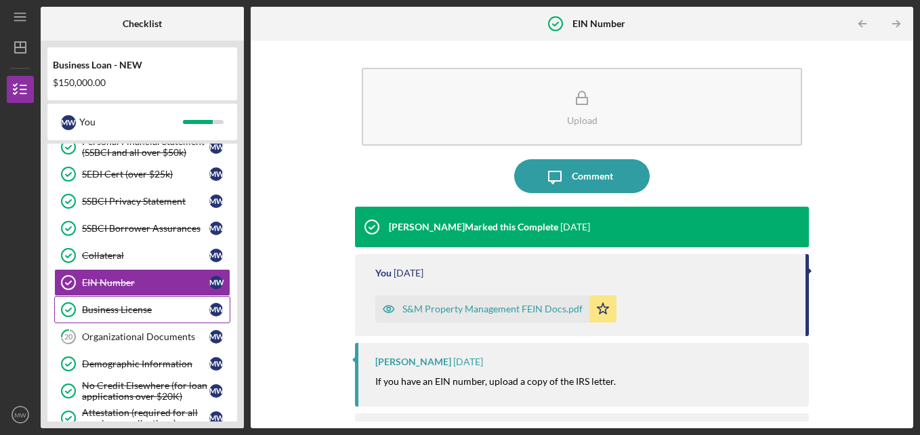
click at [119, 309] on div "Business License" at bounding box center [145, 309] width 127 height 11
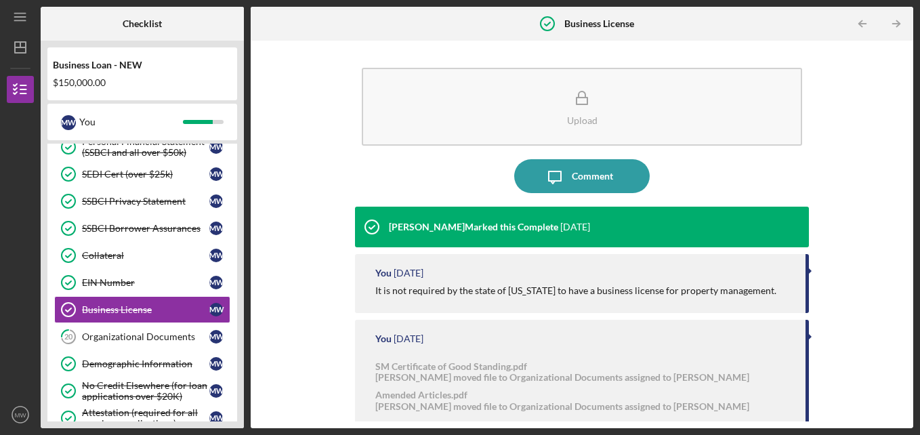
click at [900, 394] on div "Upload Icon/Message Comment [PERSON_NAME] Marked this Complete [DATE] You [DATE…" at bounding box center [581, 234] width 649 height 374
click at [908, 398] on div "Upload Icon/Message Comment [PERSON_NAME] Marked this Complete [DATE] You [DATE…" at bounding box center [582, 234] width 662 height 387
click at [908, 389] on div "Upload Icon/Message Comment [PERSON_NAME] Marked this Complete [DATE] You [DATE…" at bounding box center [582, 234] width 662 height 387
click at [176, 346] on link "20 Organizational Documents M W" at bounding box center [142, 336] width 176 height 27
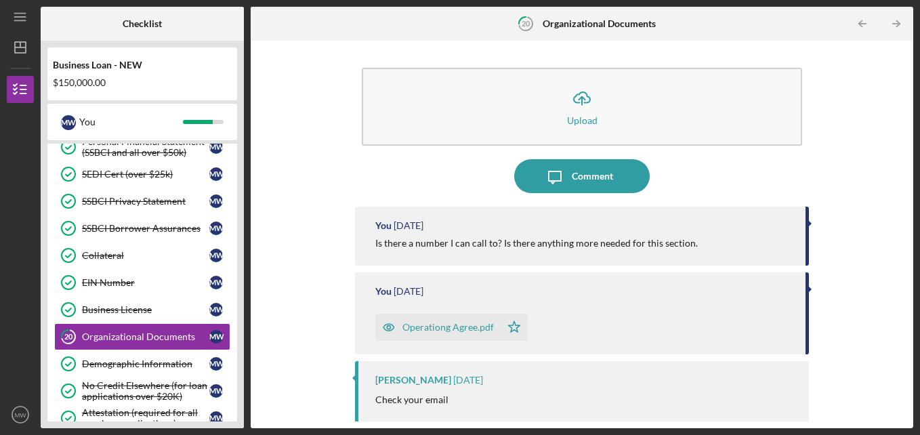
click at [901, 381] on div "Icon/Upload Upload Icon/Message Comment You [DATE] Is there a number I can call…" at bounding box center [581, 234] width 649 height 374
click at [907, 388] on div "Icon/Upload Upload Icon/Message Comment You [DATE] Is there a number I can call…" at bounding box center [582, 234] width 662 height 387
drag, startPoint x: 907, startPoint y: 388, endPoint x: 909, endPoint y: 281, distance: 107.0
click at [909, 281] on div "Icon/Upload Upload Icon/Message Comment You [DATE] Is there a number I can call…" at bounding box center [582, 234] width 662 height 387
drag, startPoint x: 909, startPoint y: 281, endPoint x: 908, endPoint y: 311, distance: 29.8
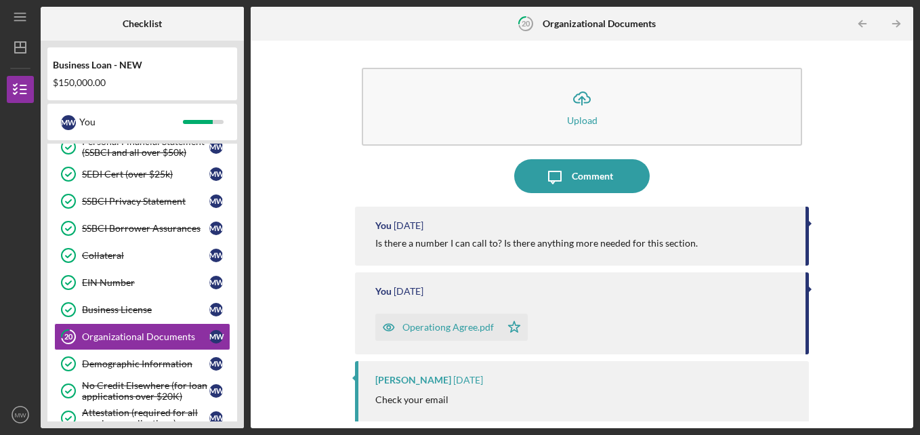
click at [908, 311] on div "Icon/Upload Upload Icon/Message Comment You [DATE] Is there a number I can call…" at bounding box center [582, 234] width 662 height 387
click at [162, 355] on link "Demographic Information Demographic Information M W" at bounding box center [142, 363] width 176 height 27
